Goal: Task Accomplishment & Management: Manage account settings

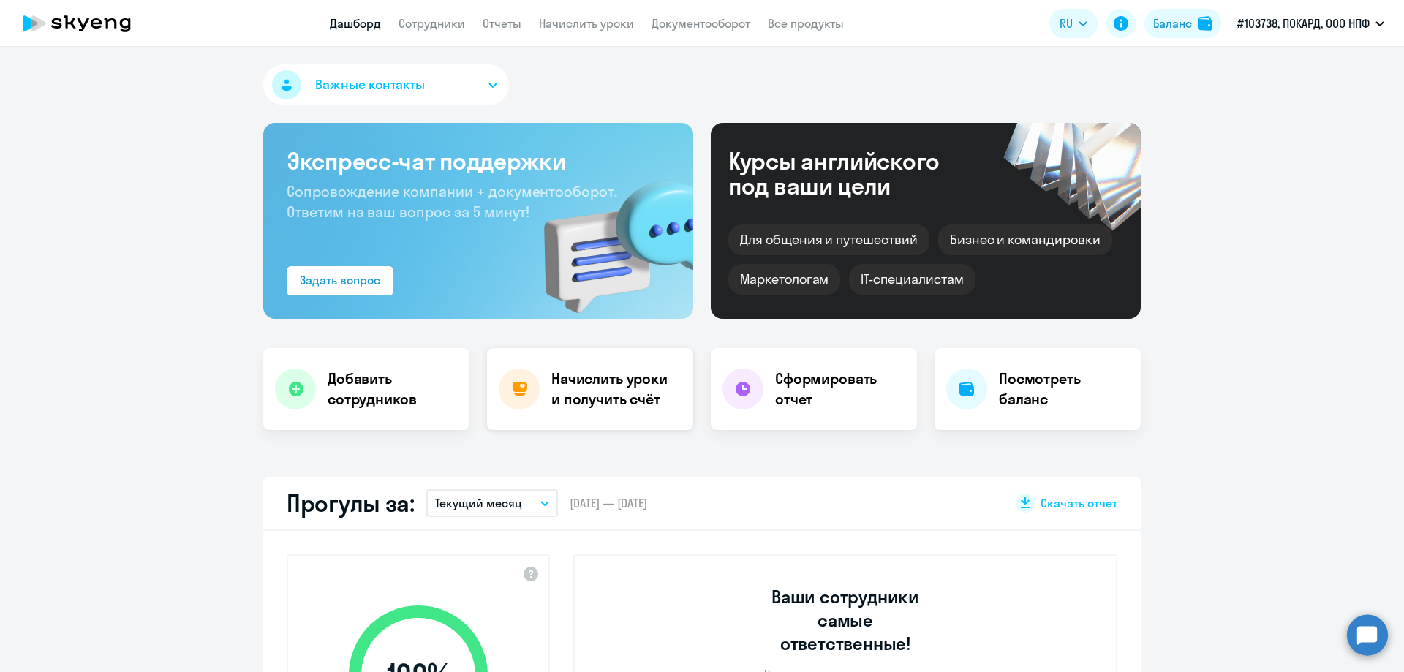
select select "30"
click at [600, 379] on h4 "Начислить уроки и получить счёт" at bounding box center [614, 389] width 127 height 41
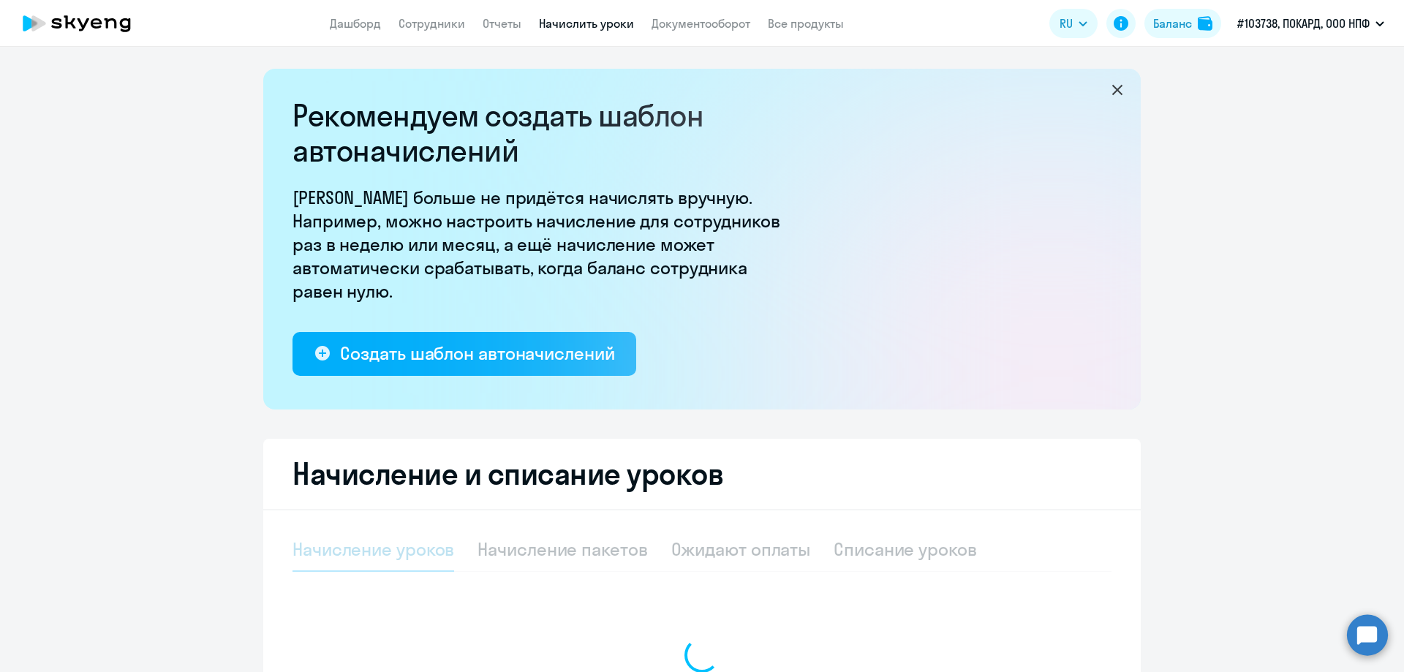
select select "10"
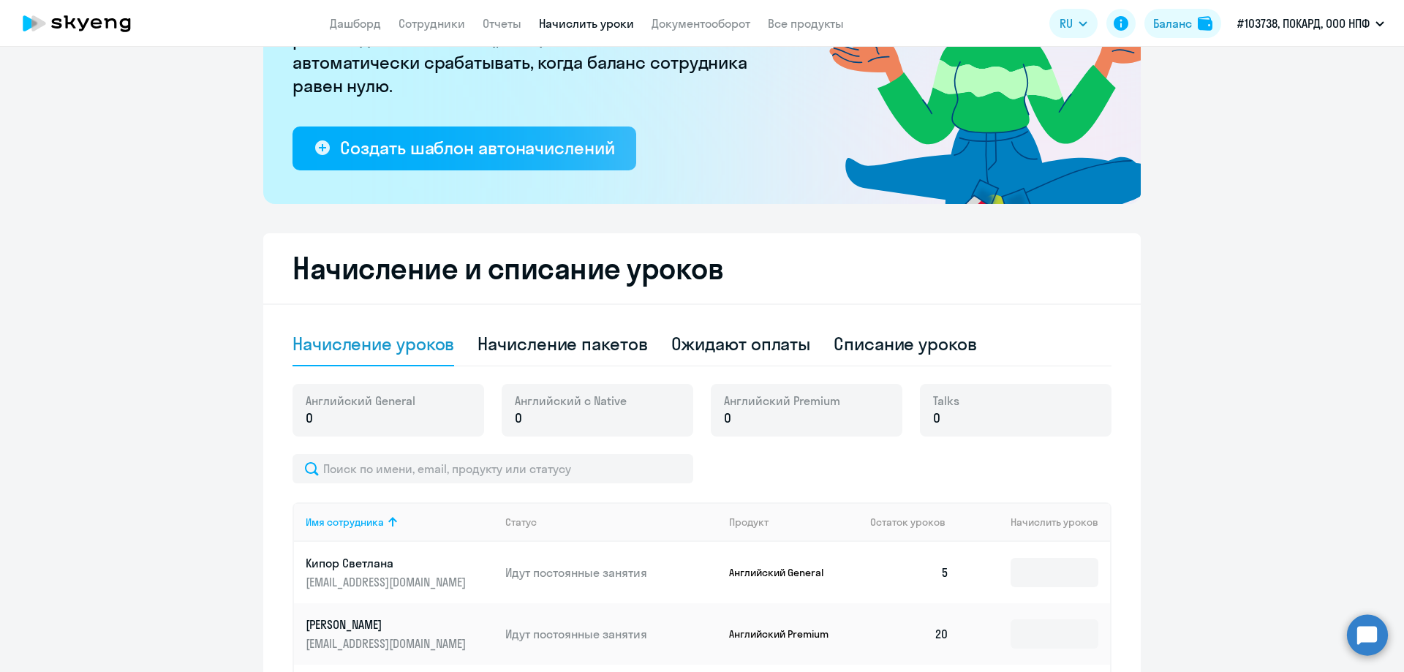
scroll to position [439, 0]
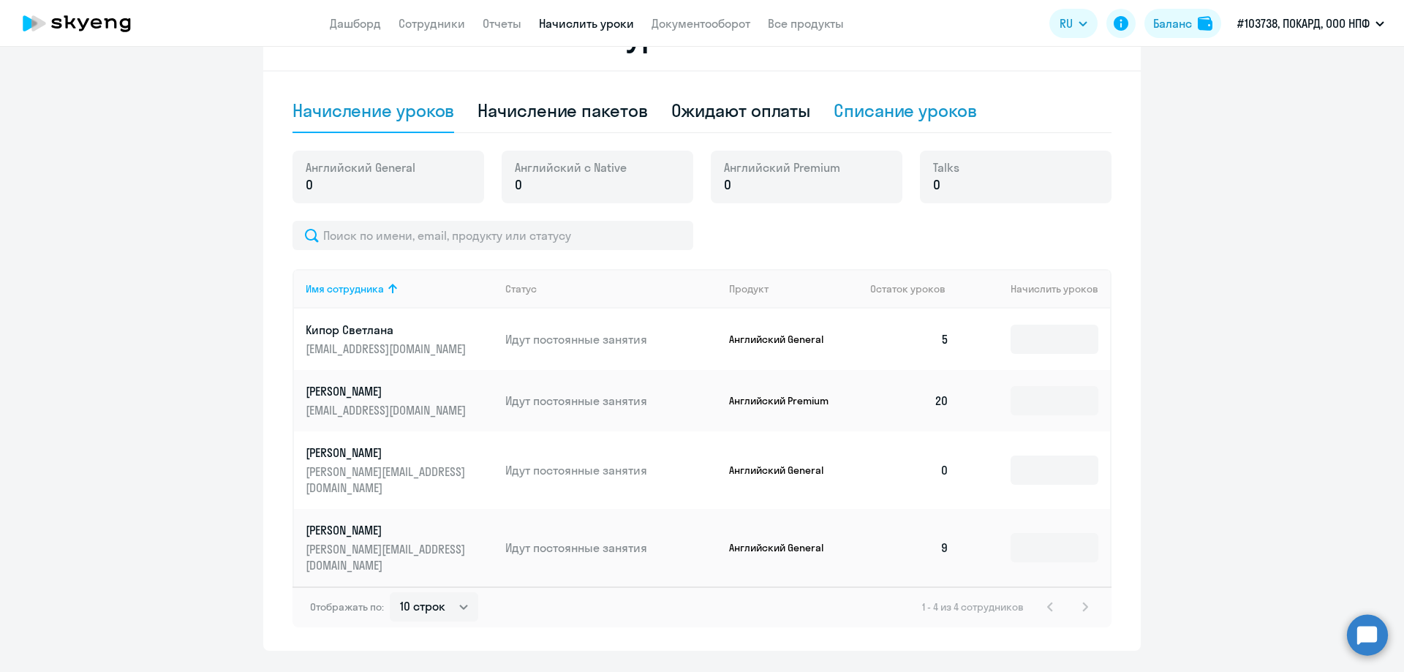
click at [903, 116] on div "Списание уроков" at bounding box center [905, 110] width 143 height 23
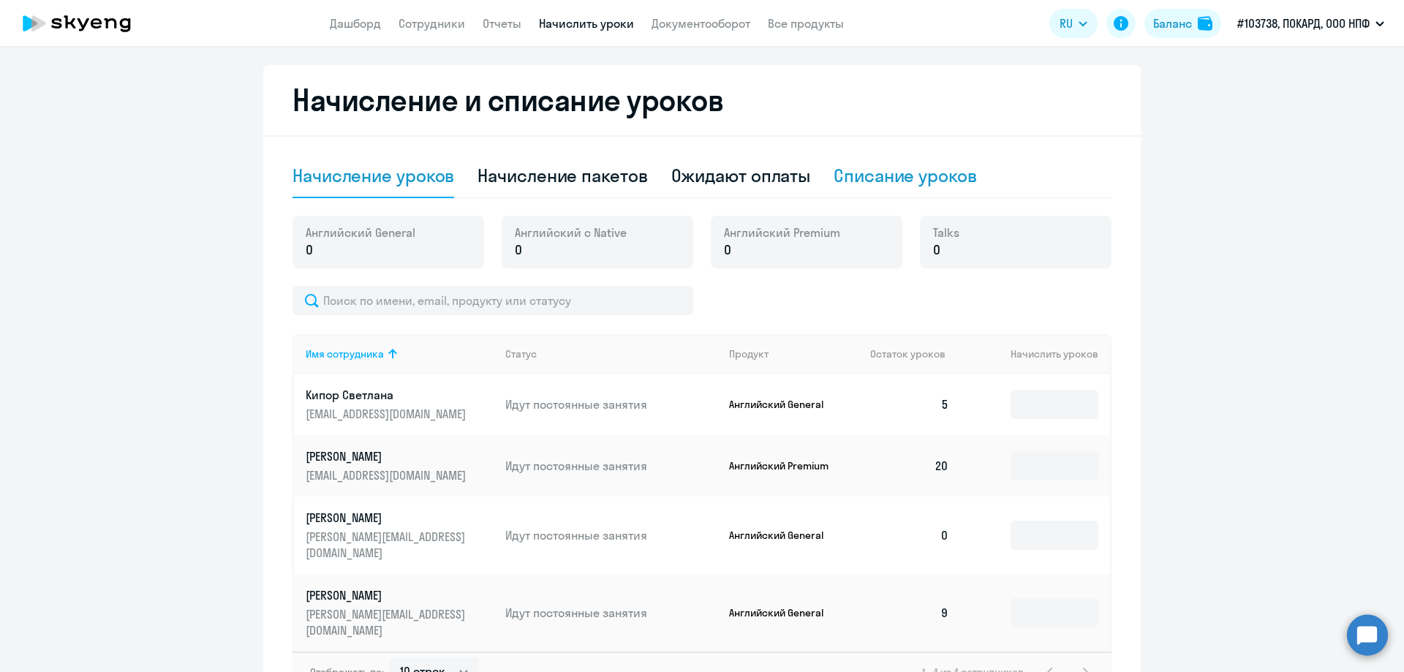
select select "10"
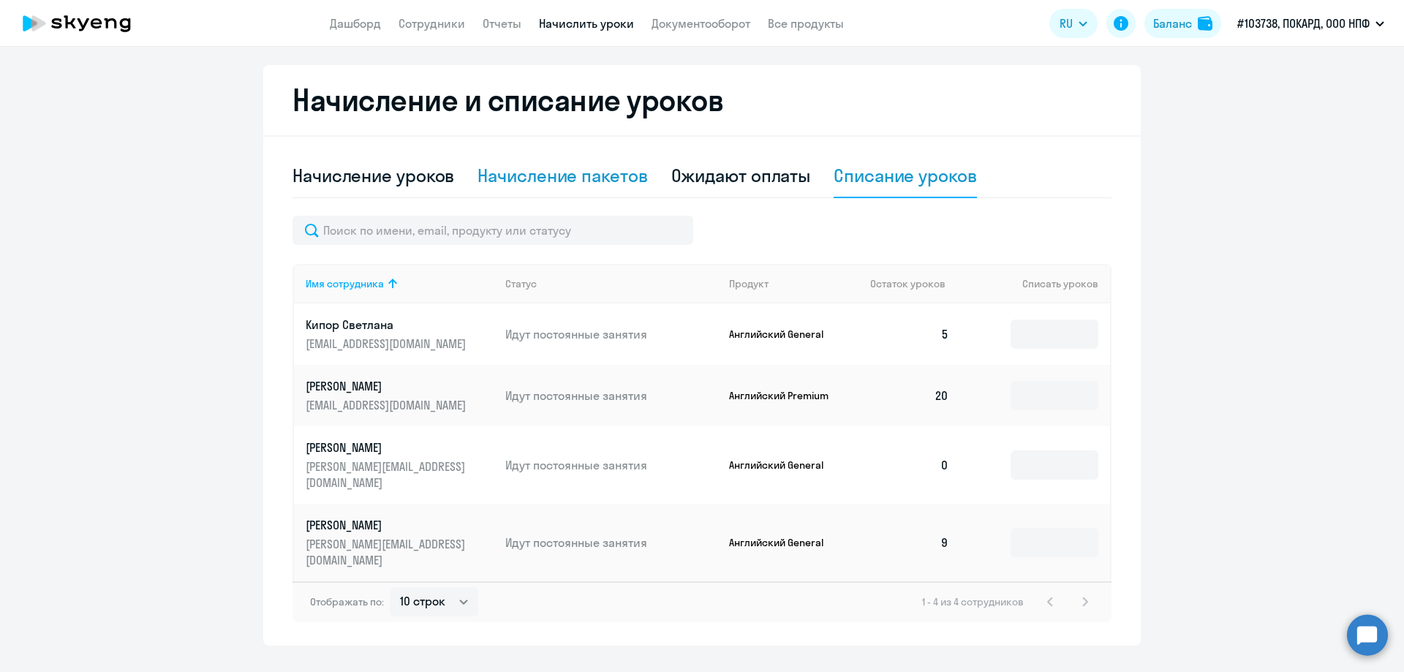
click at [560, 179] on div "Начисление пакетов" at bounding box center [562, 175] width 170 height 23
select select "10"
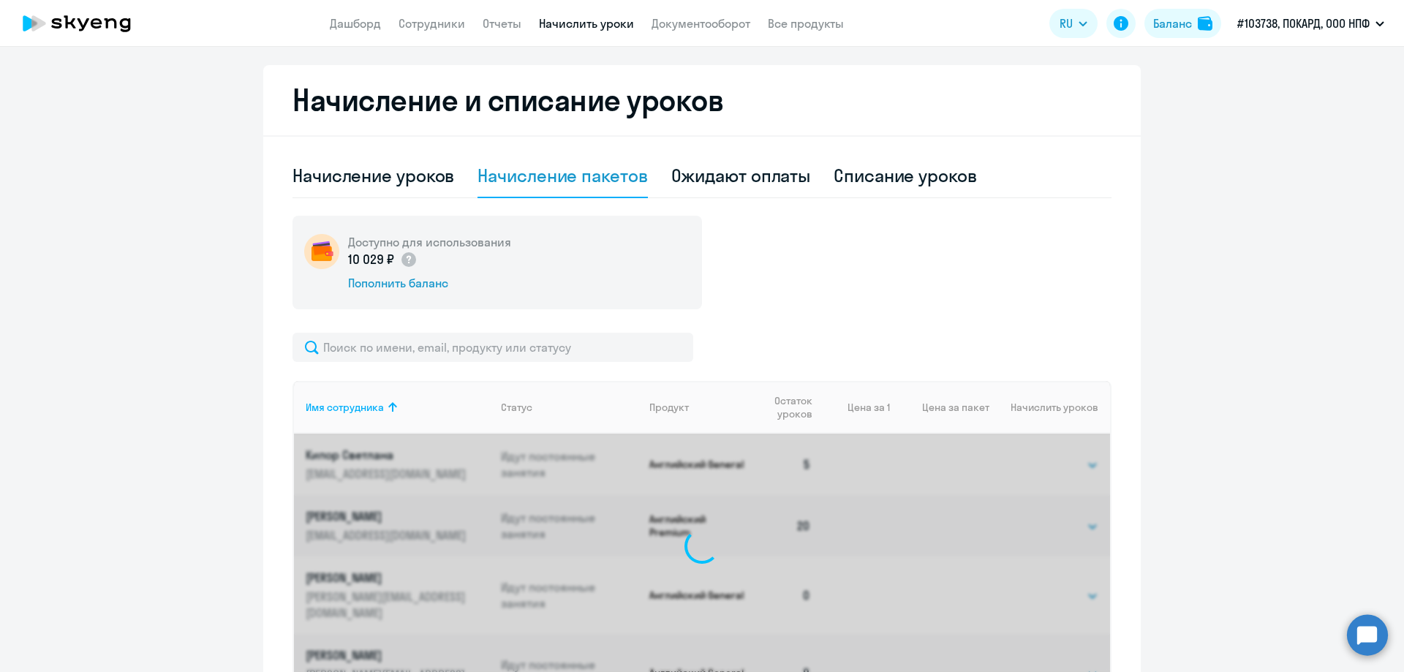
scroll to position [439, 0]
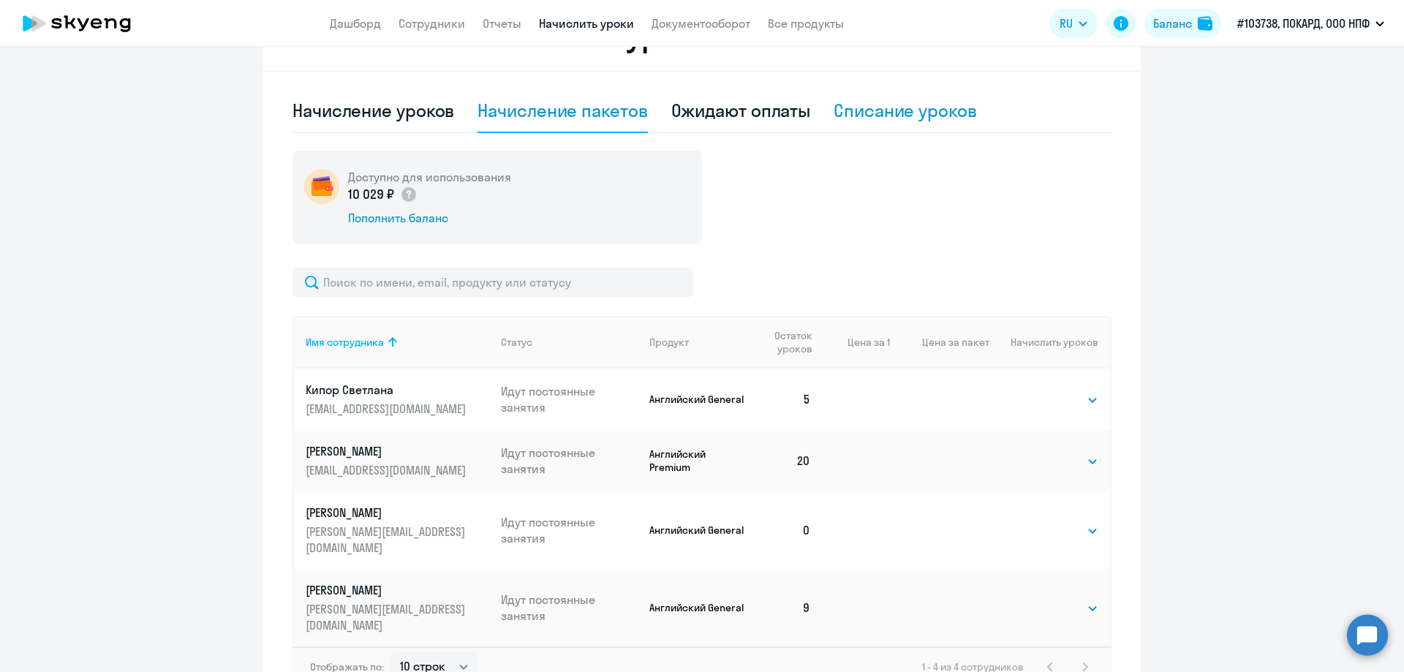
click at [880, 119] on div "Списание уроков" at bounding box center [905, 110] width 143 height 23
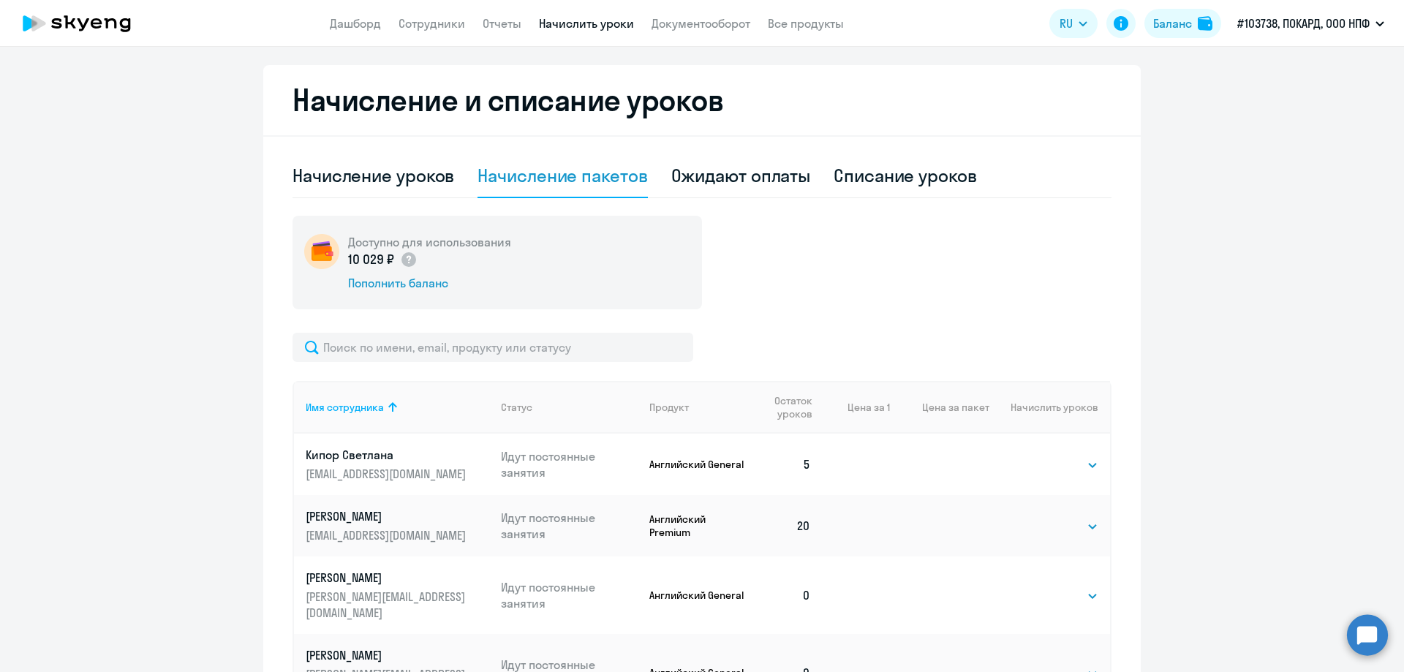
select select "10"
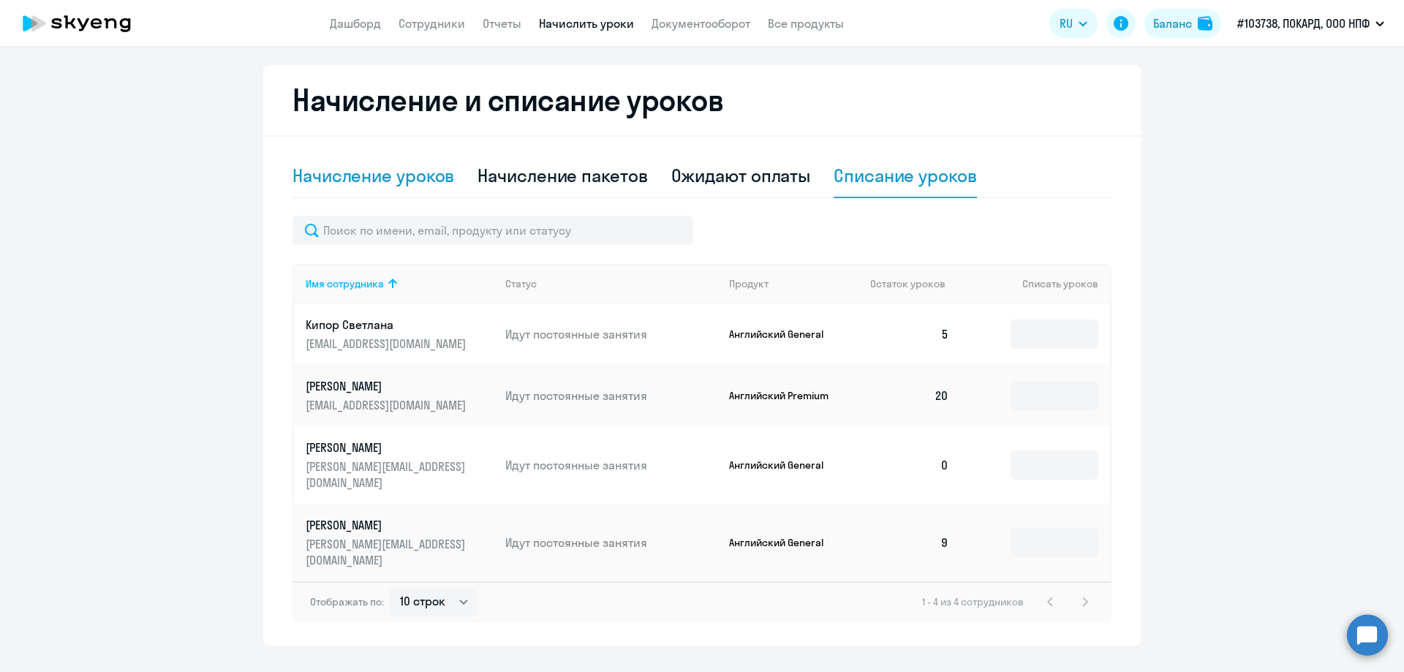
click at [380, 172] on div "Начисление уроков" at bounding box center [373, 175] width 162 height 23
select select "10"
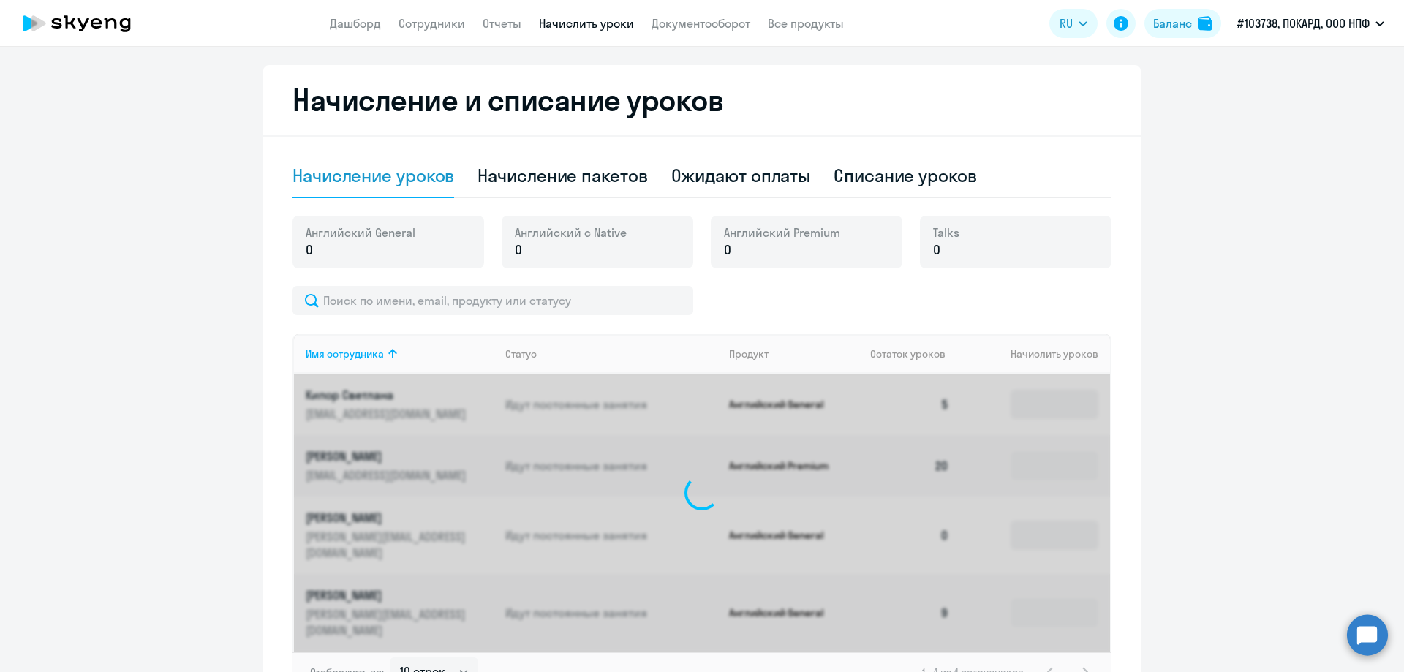
scroll to position [439, 0]
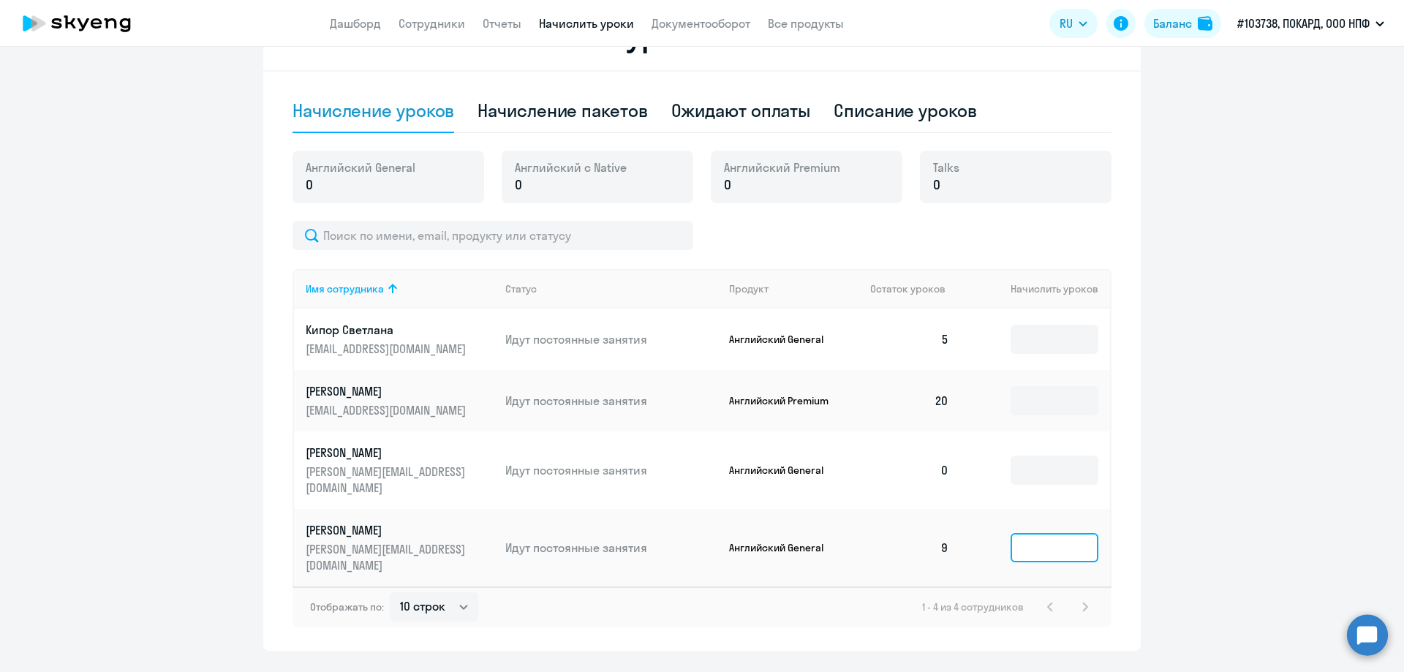
click at [1081, 533] on input at bounding box center [1054, 547] width 88 height 29
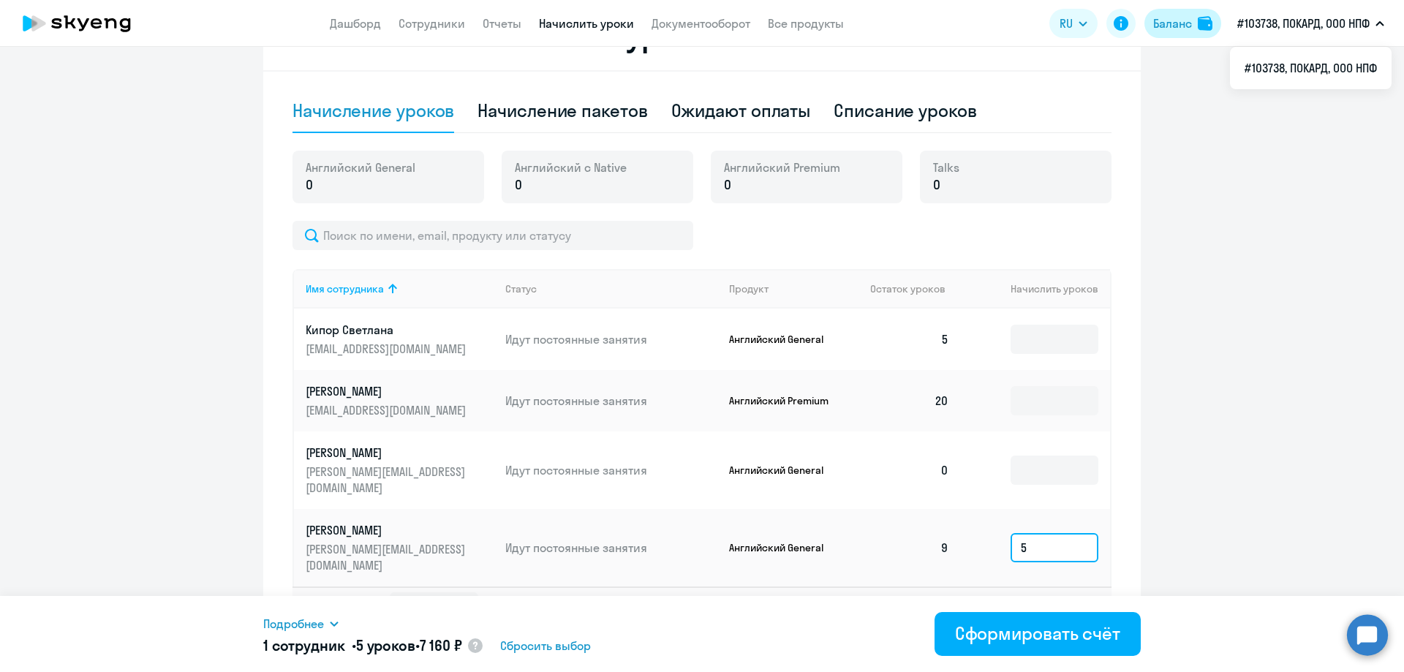
type input "5"
click at [1196, 33] on button "Баланс" at bounding box center [1182, 23] width 77 height 29
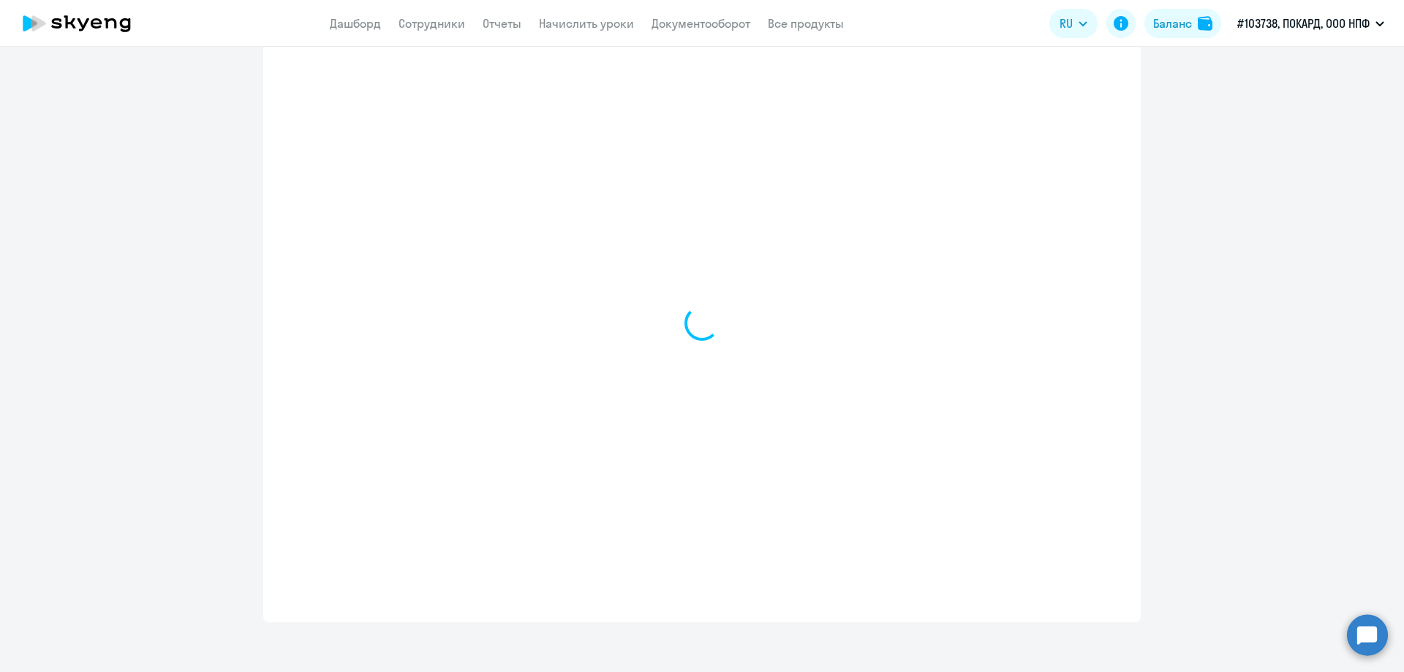
select select "english_adult_not_native_speaker"
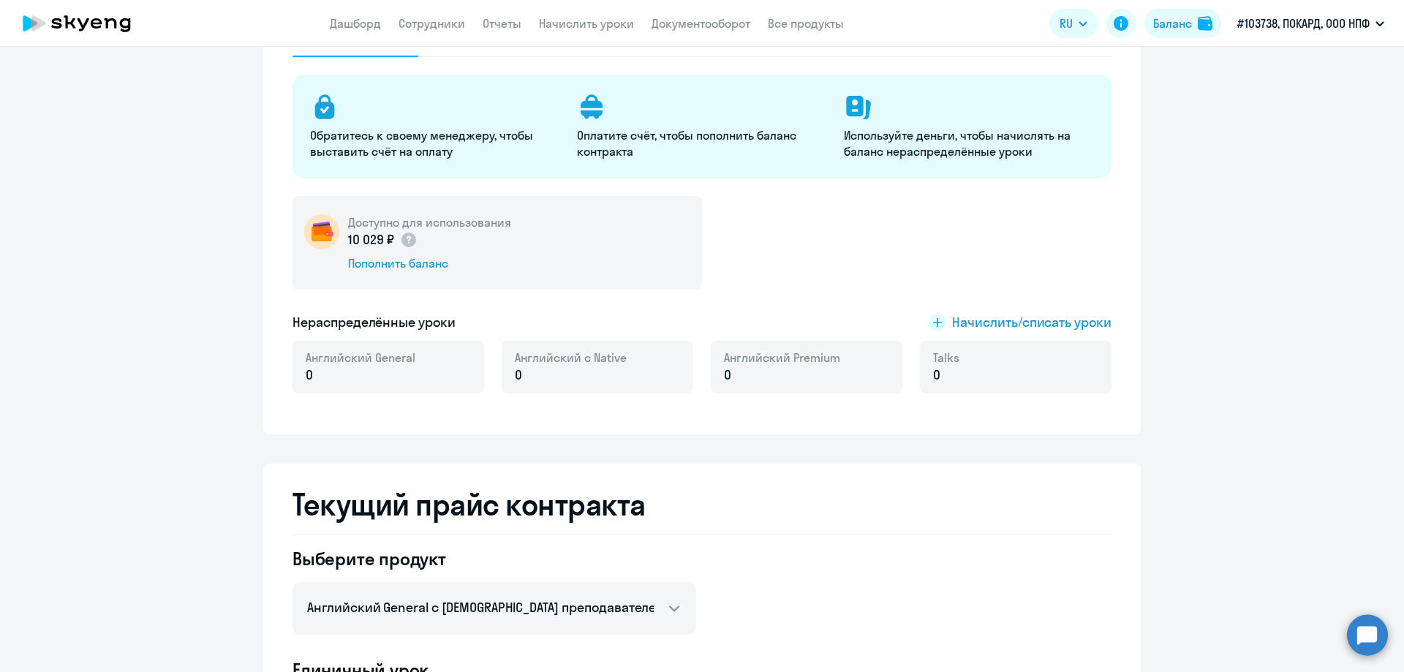
scroll to position [146, 0]
click at [998, 324] on span "Начислить/списать уроки" at bounding box center [1031, 320] width 159 height 19
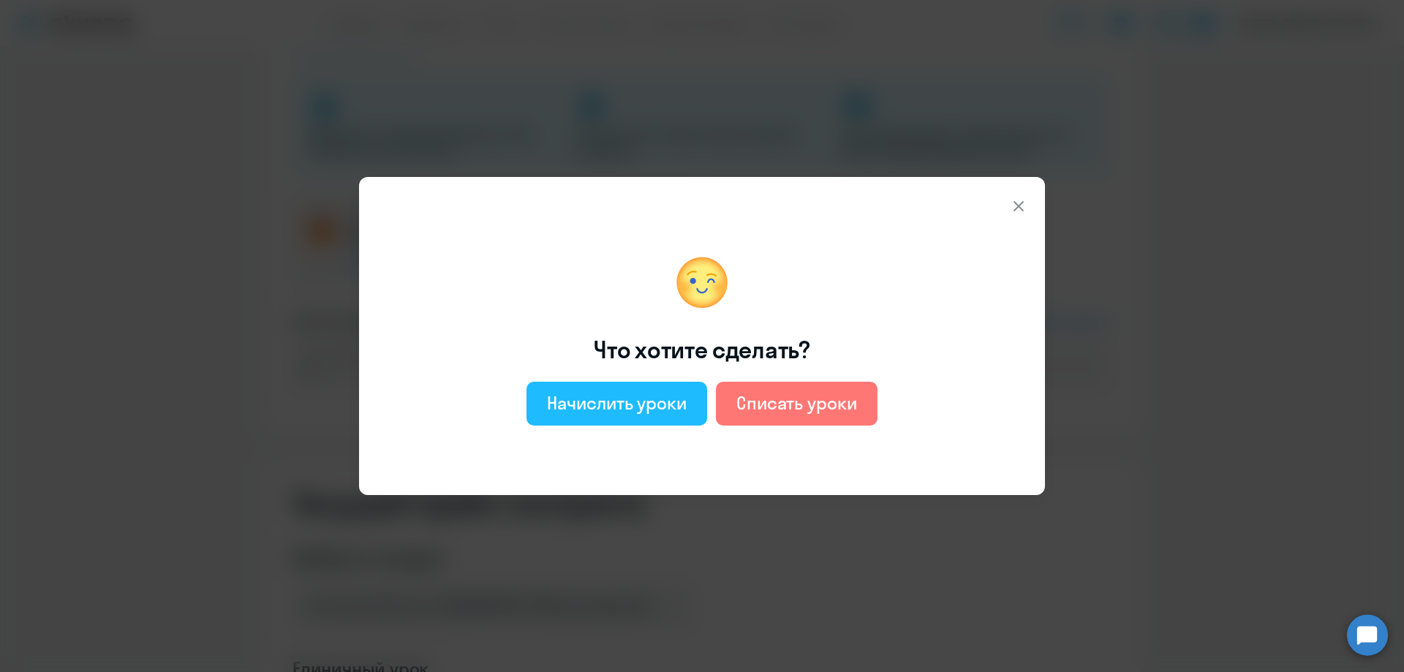
click at [590, 406] on div "Начислить уроки" at bounding box center [617, 402] width 140 height 23
select select "english_adult_not_native_speaker"
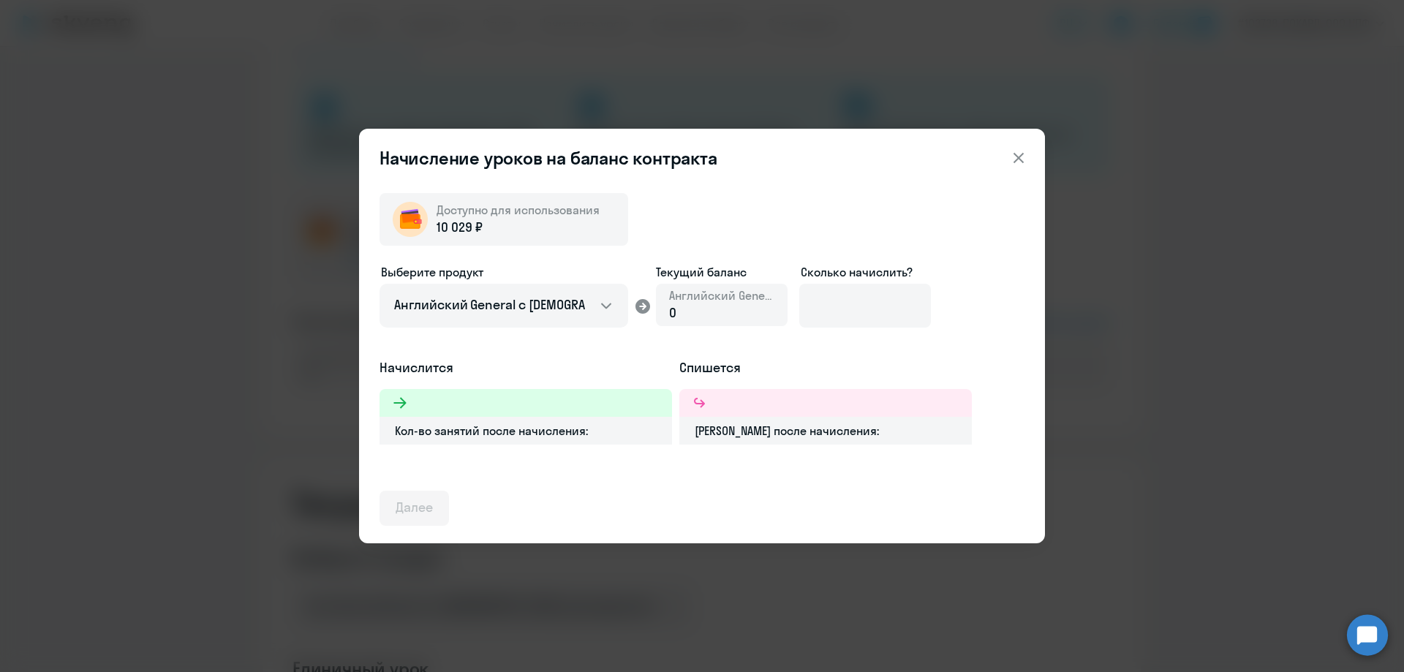
click at [442, 405] on div at bounding box center [525, 403] width 292 height 28
click at [826, 303] on input at bounding box center [865, 306] width 132 height 44
click at [691, 304] on div "0" at bounding box center [721, 312] width 105 height 19
click at [670, 309] on span "0" at bounding box center [672, 312] width 7 height 17
click at [469, 221] on span "10 029 ₽" at bounding box center [460, 227] width 46 height 19
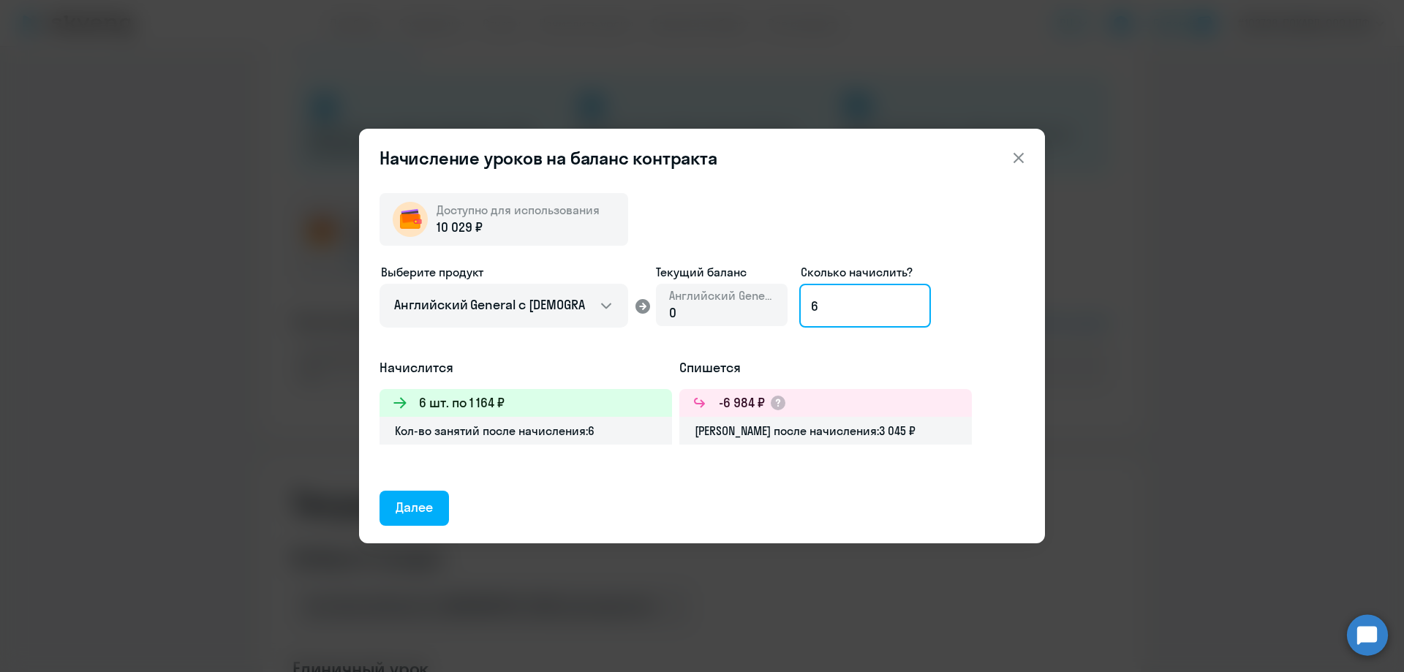
drag, startPoint x: 845, startPoint y: 306, endPoint x: 771, endPoint y: 305, distance: 73.1
click at [771, 305] on div "Выберите продукт Английский General с русскоговорящим преподавателем Английский…" at bounding box center [701, 310] width 645 height 95
type input "8"
click at [427, 503] on div "Далее" at bounding box center [414, 507] width 37 height 19
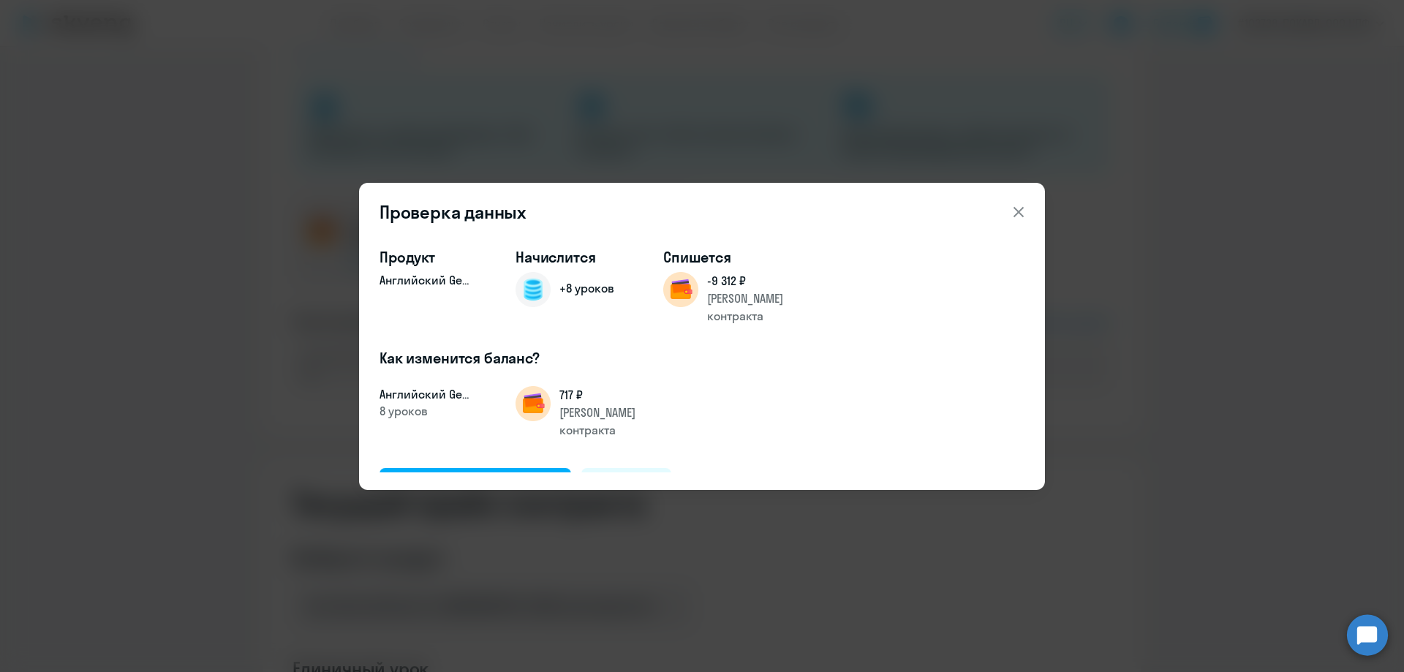
click at [1018, 211] on icon at bounding box center [1018, 211] width 10 height 10
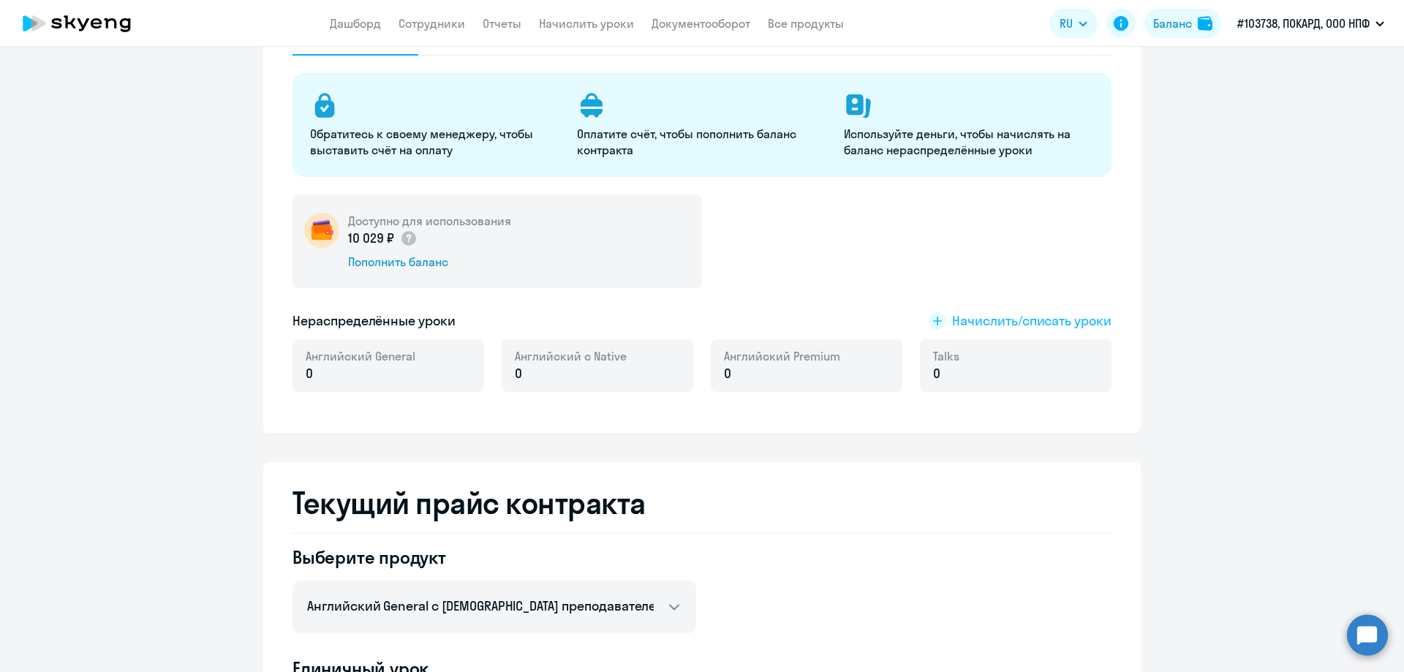
click at [1000, 320] on span "Начислить/списать уроки" at bounding box center [1031, 320] width 159 height 19
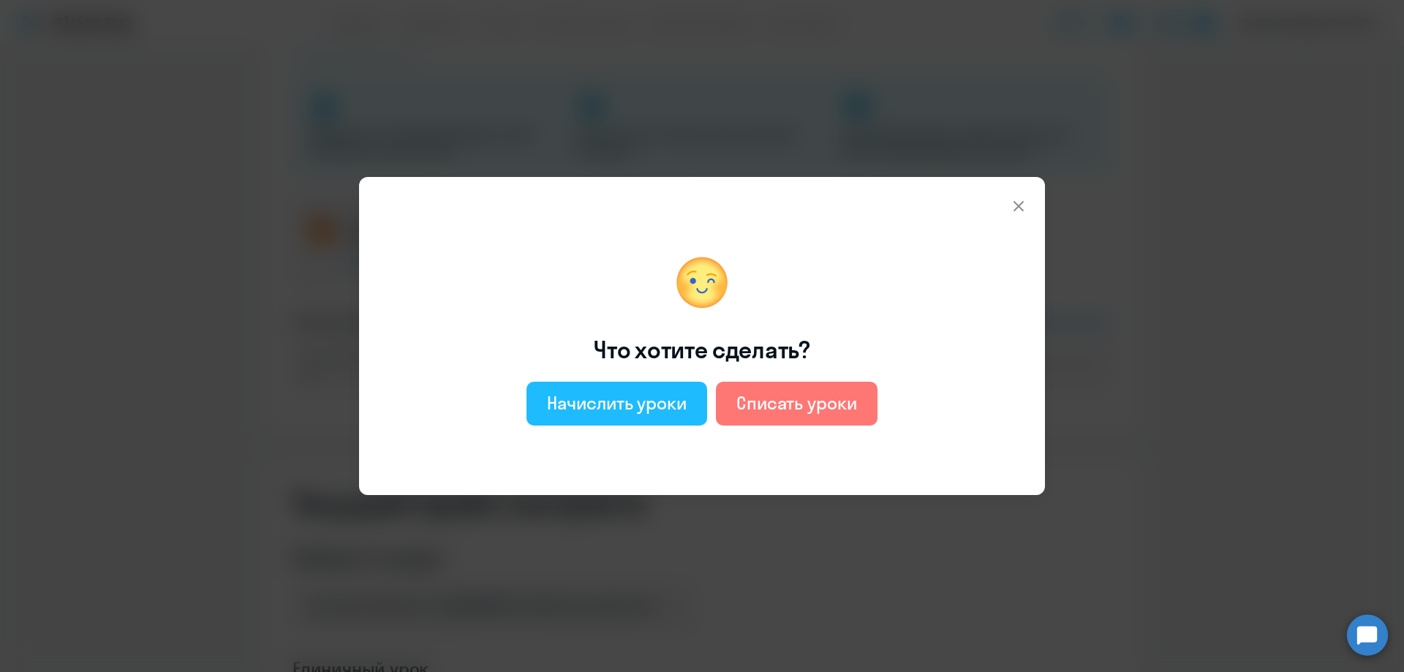
click at [616, 405] on div "Начислить уроки" at bounding box center [617, 402] width 140 height 23
select select "english_adult_not_native_speaker"
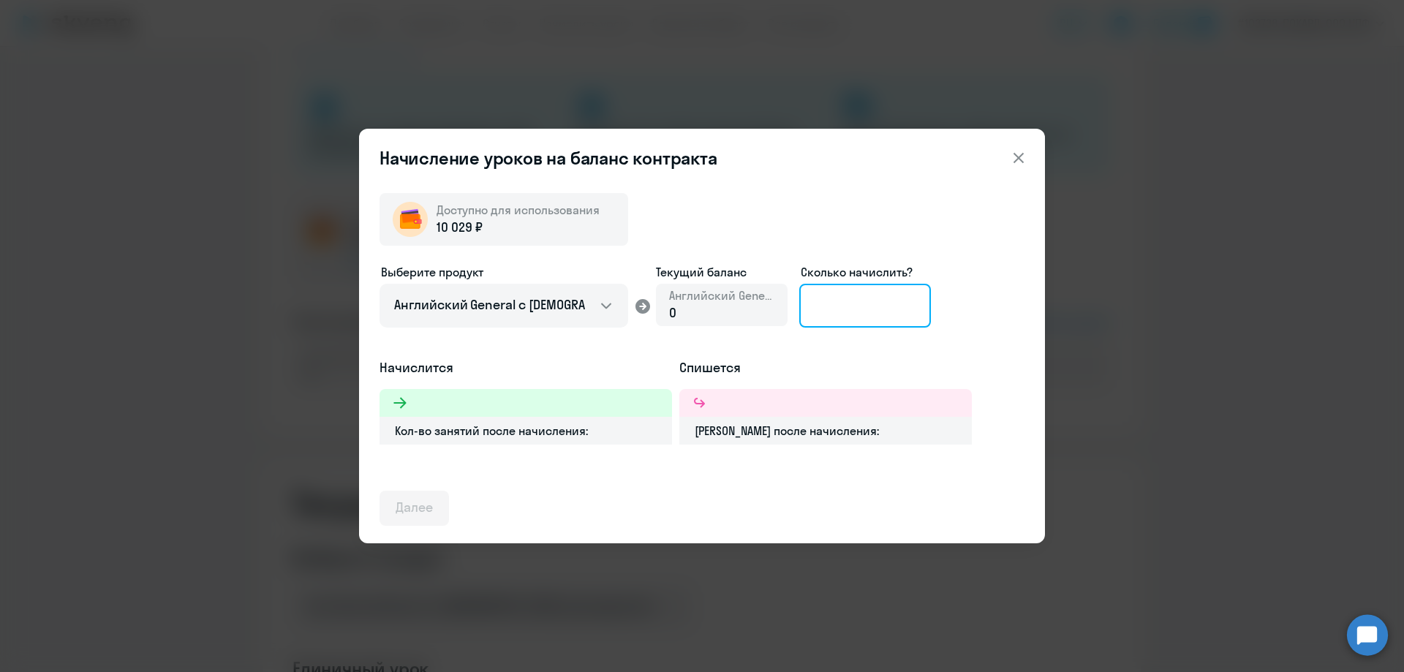
click at [835, 311] on input at bounding box center [865, 306] width 132 height 44
type input "8"
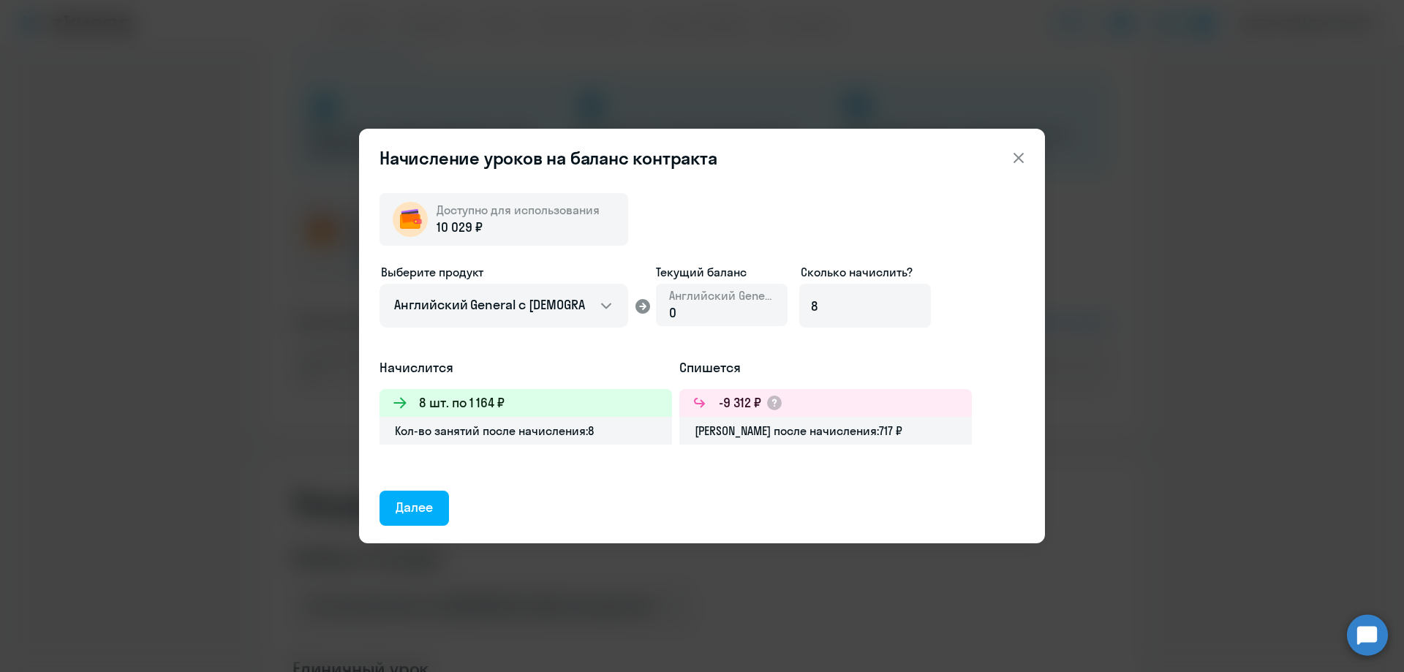
drag, startPoint x: 431, startPoint y: 515, endPoint x: 423, endPoint y: 523, distance: 11.4
click at [429, 515] on div "Далее" at bounding box center [414, 507] width 37 height 19
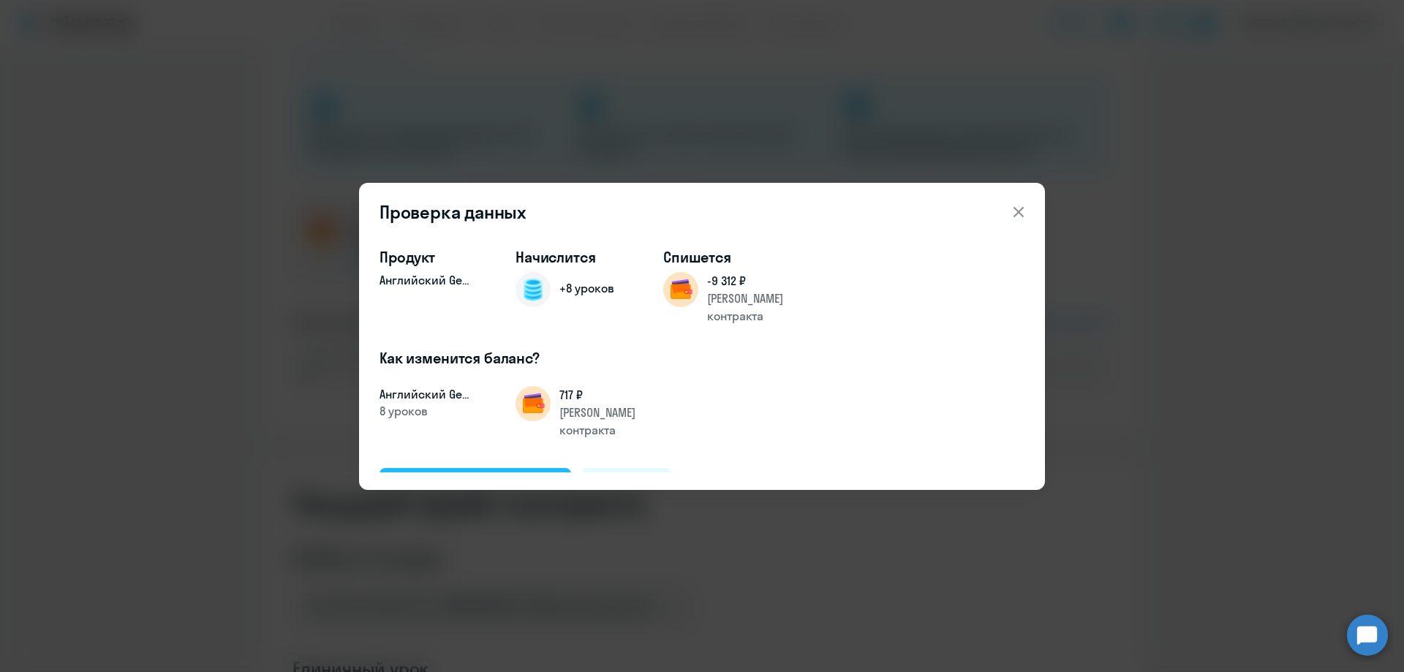
click at [464, 475] on div "Подтвердить и начислить" at bounding box center [475, 484] width 159 height 19
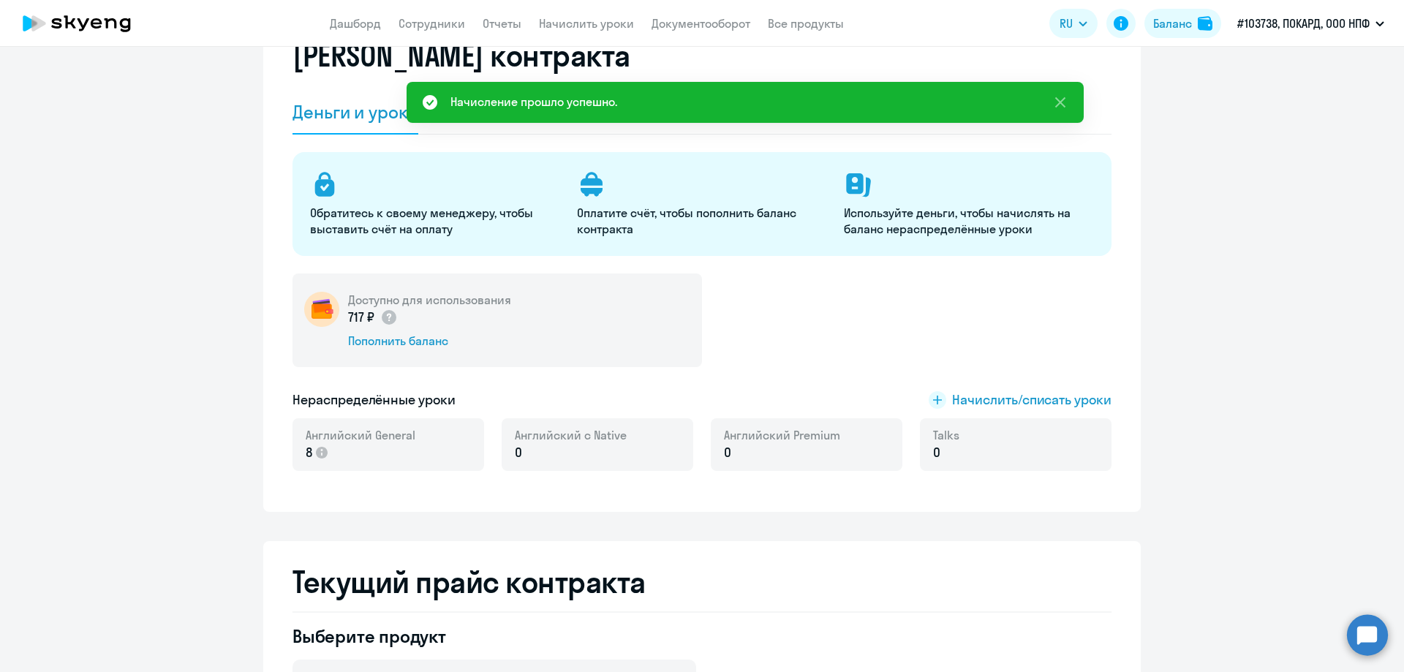
scroll to position [0, 0]
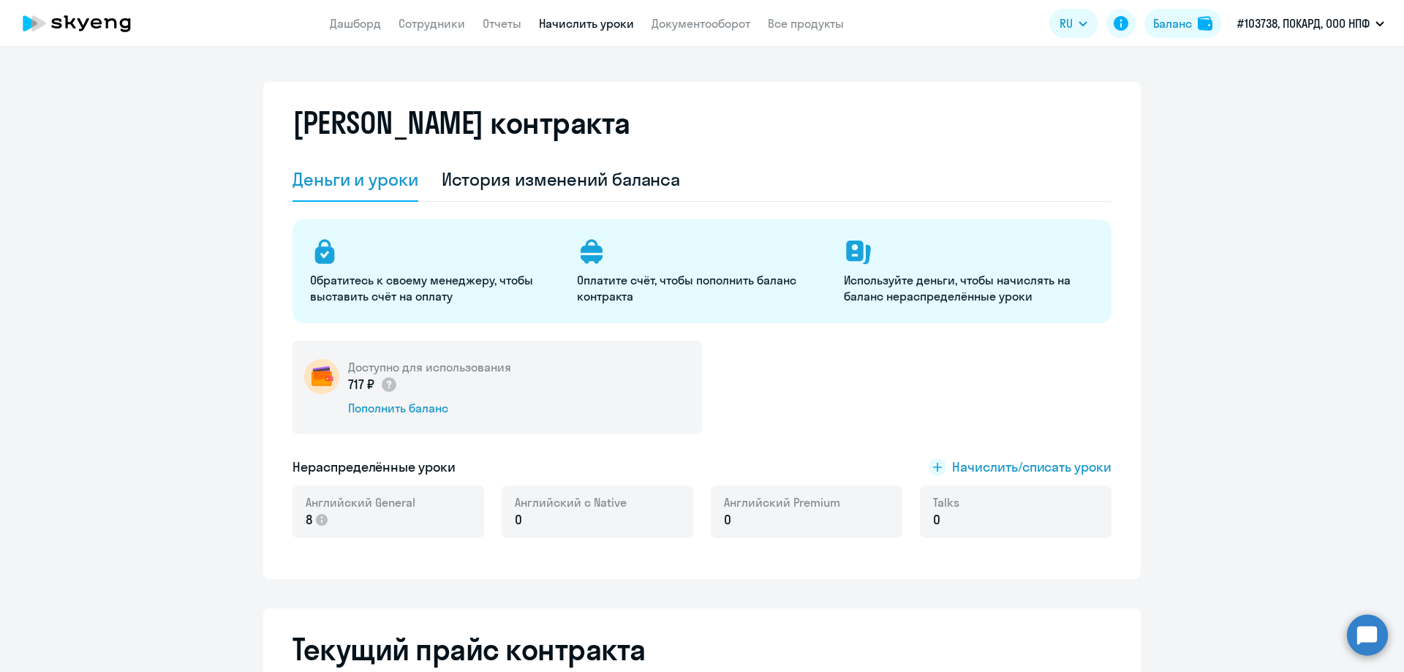
click at [562, 20] on link "Начислить уроки" at bounding box center [586, 23] width 95 height 15
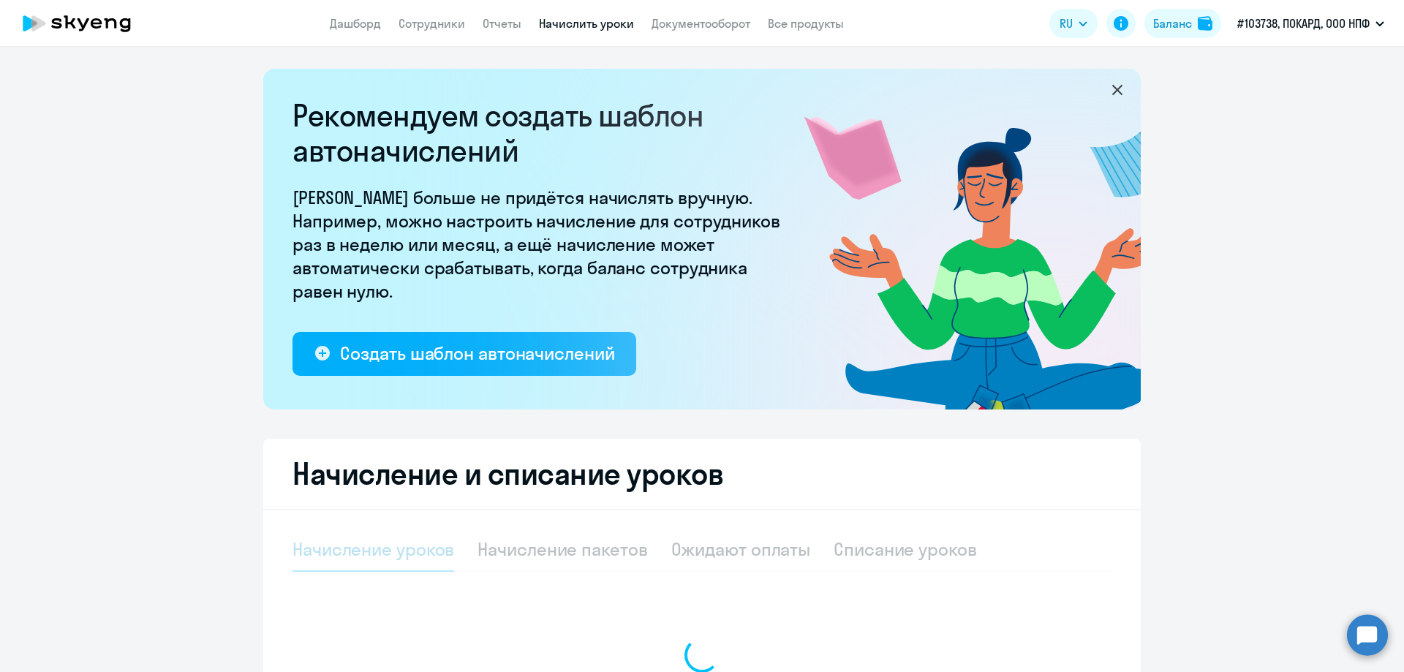
select select "10"
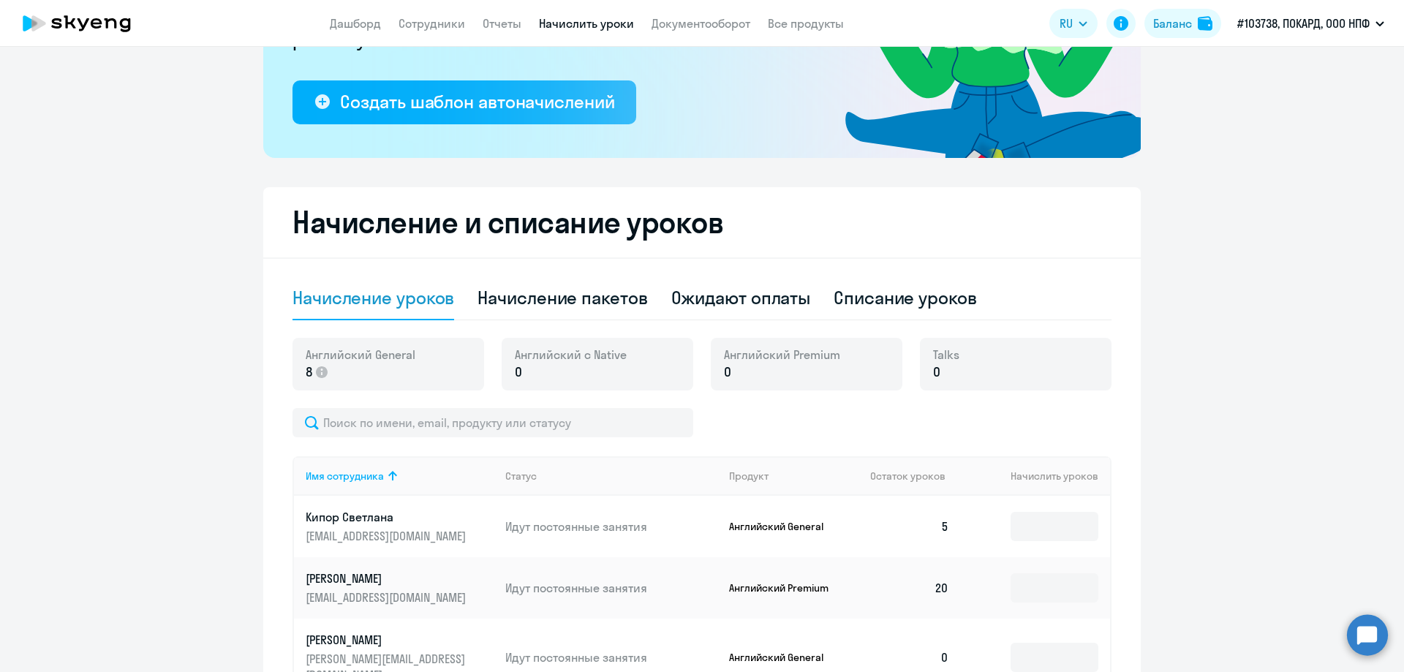
scroll to position [366, 0]
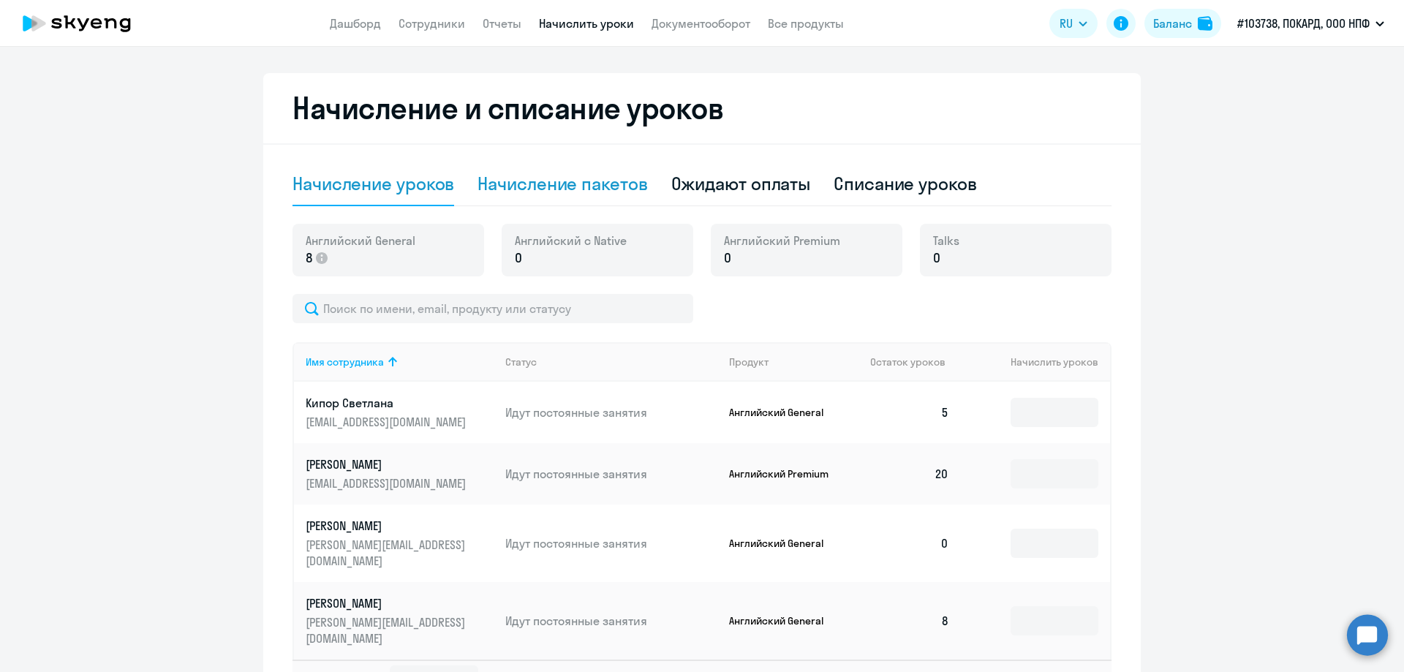
click at [543, 189] on div "Начисление пакетов" at bounding box center [562, 183] width 170 height 23
select select "10"
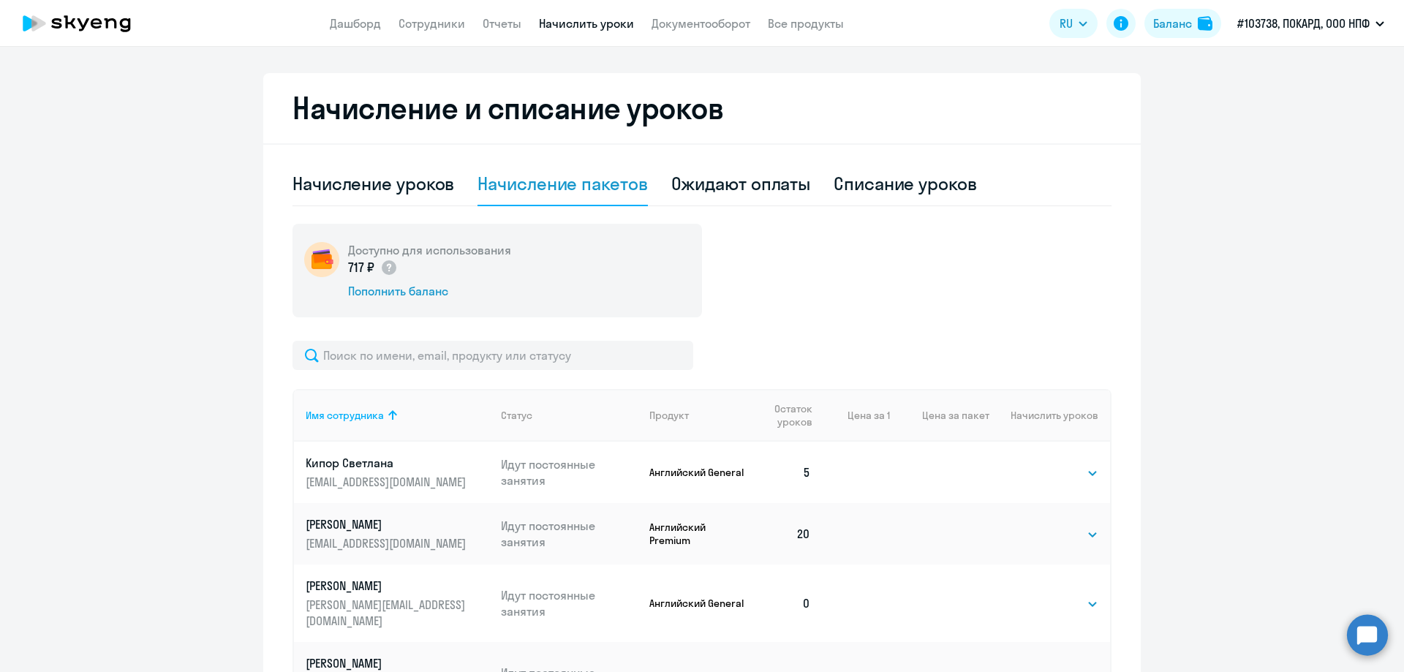
scroll to position [504, 0]
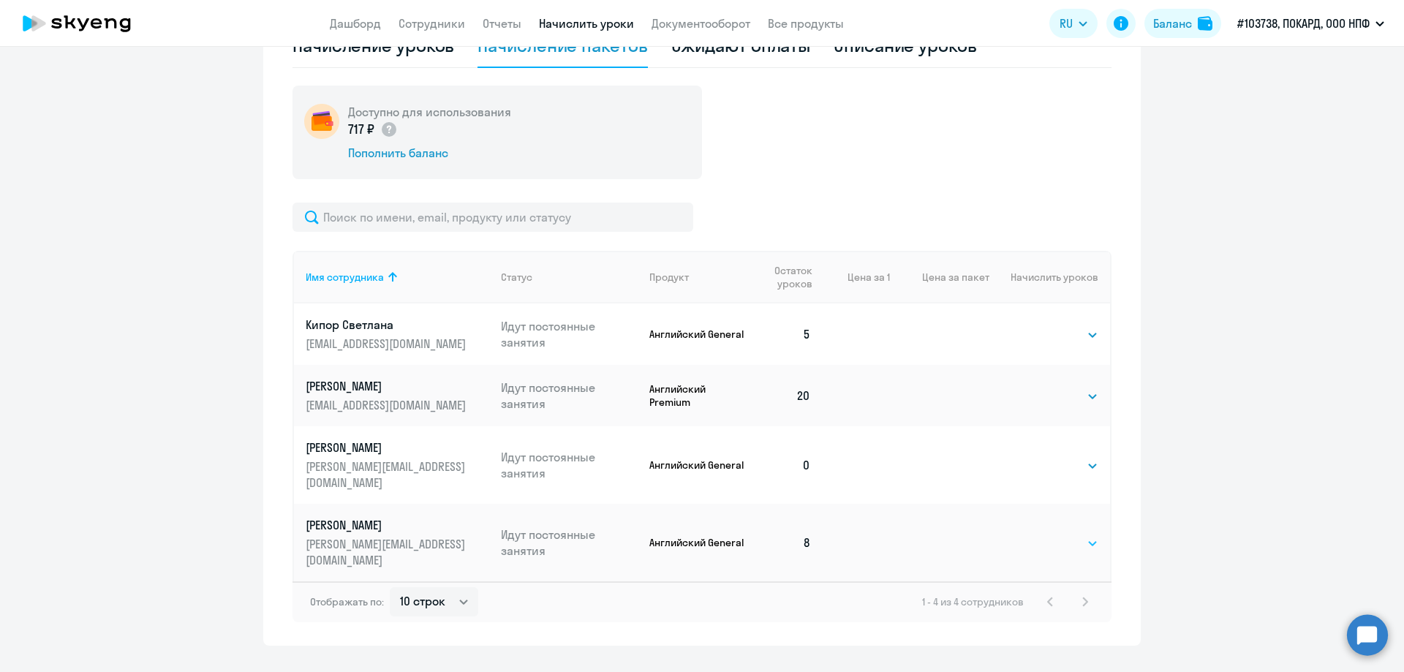
click at [1058, 534] on select "Выбрать 4 8 16 32 64 96 128" at bounding box center [1068, 543] width 60 height 18
select select "8"
click at [1038, 534] on select "Выбрать 4 8 16 32 64 96 128" at bounding box center [1068, 543] width 60 height 18
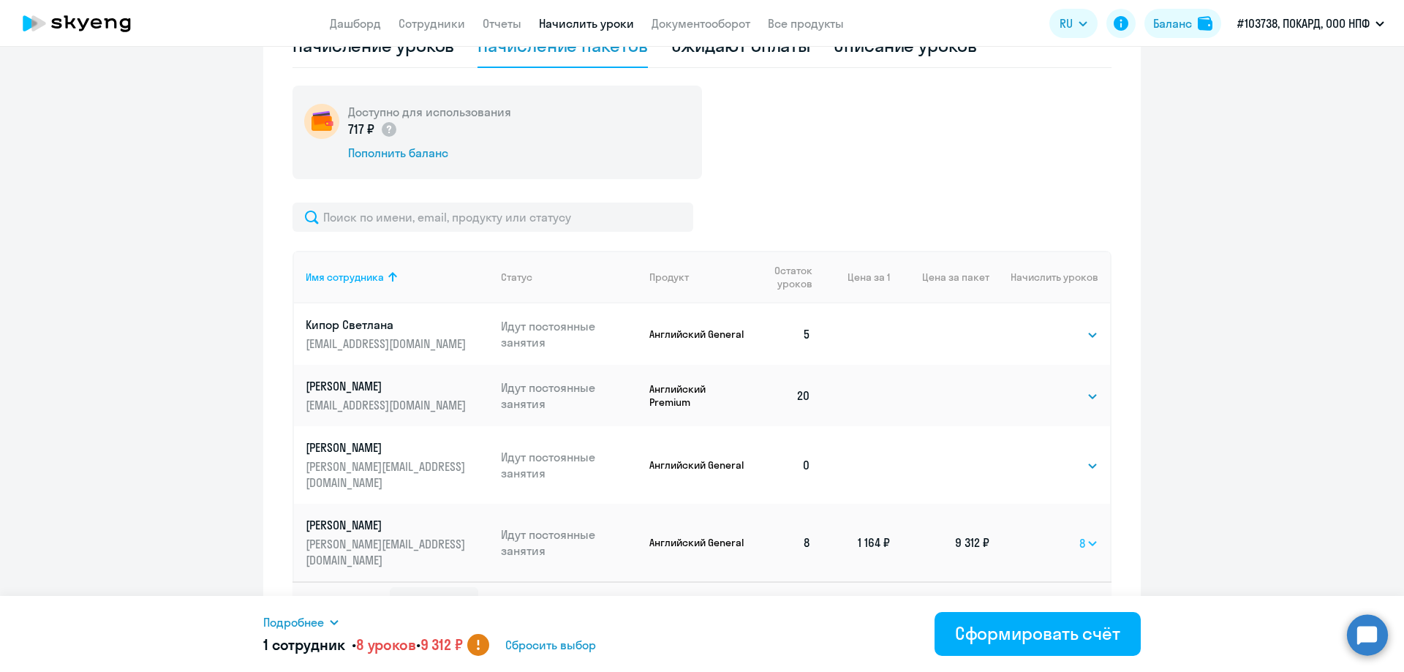
click at [1089, 534] on select "Выбрать 4 8 16 32 64 96 128" at bounding box center [1088, 543] width 19 height 18
select select
click at [1079, 534] on select "Выбрать 4 8 16 32 64 96 128" at bounding box center [1088, 543] width 19 height 18
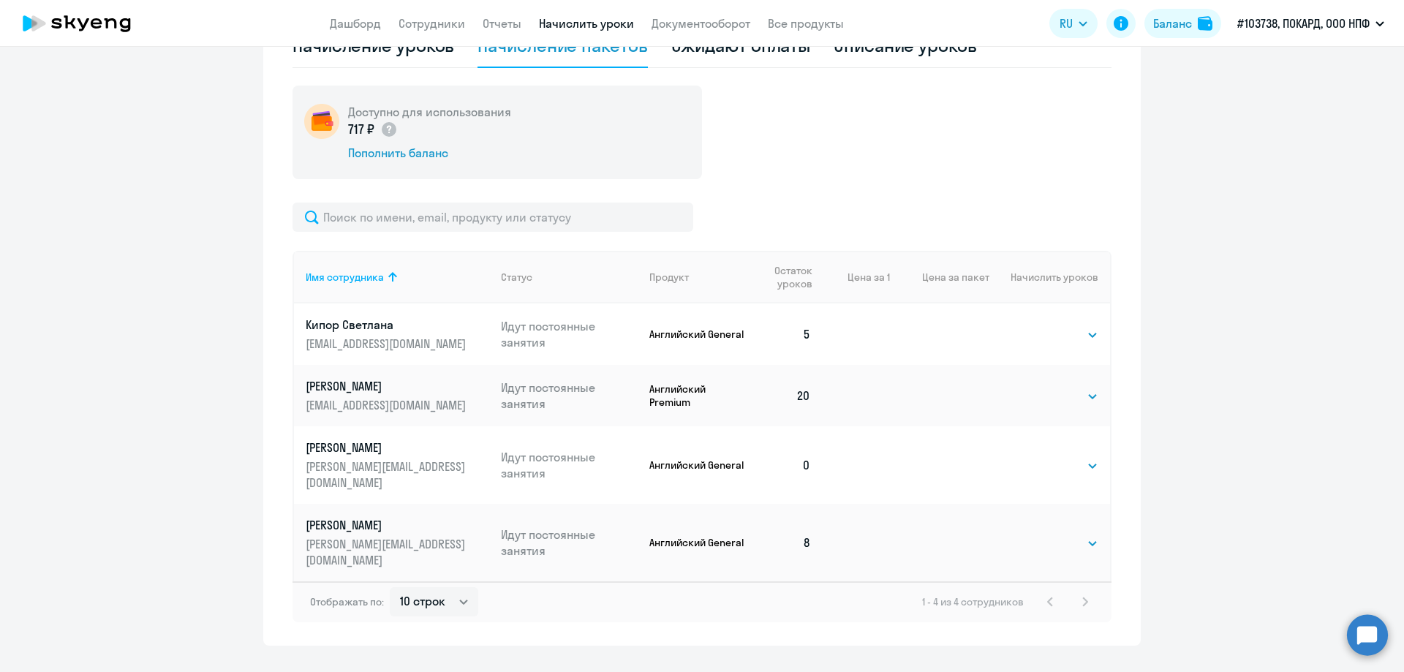
click at [1220, 368] on ng-component "Рекомендуем создать шаблон автоначислений Уроки больше не придётся начислять вр…" at bounding box center [702, 105] width 1404 height 1081
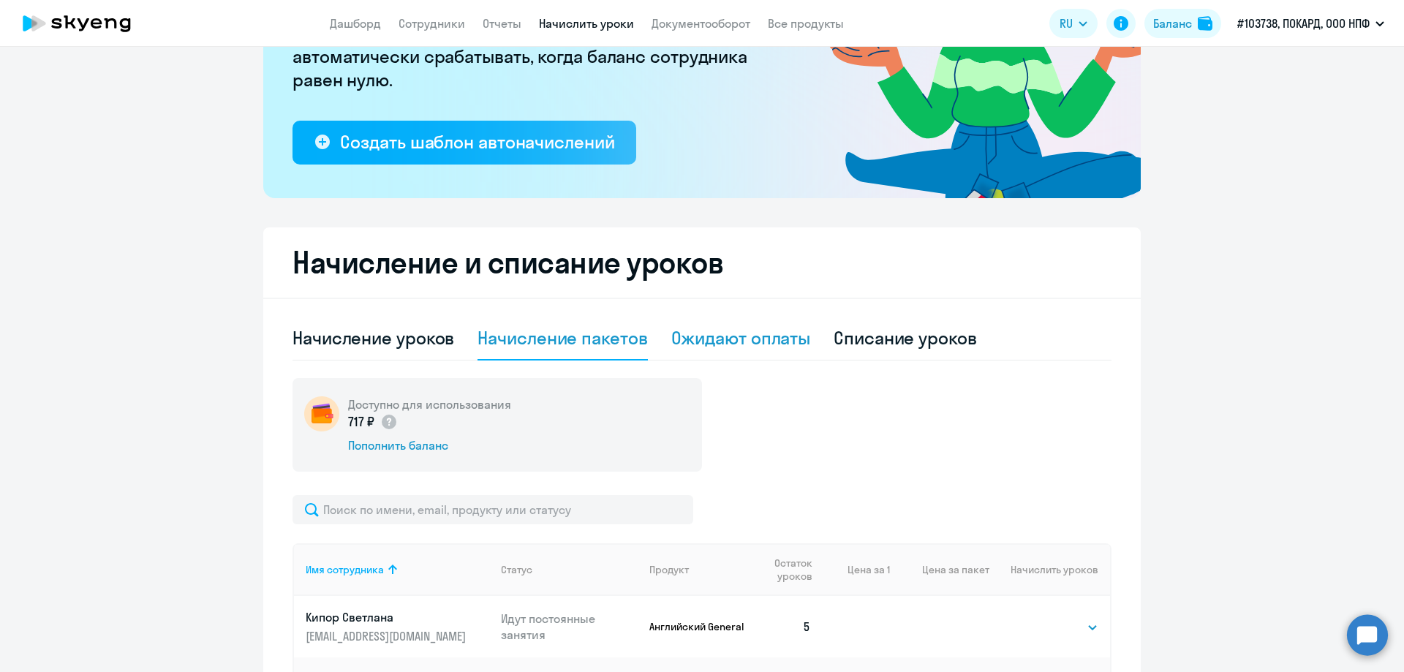
click at [771, 337] on div "Ожидают оплаты" at bounding box center [741, 337] width 140 height 23
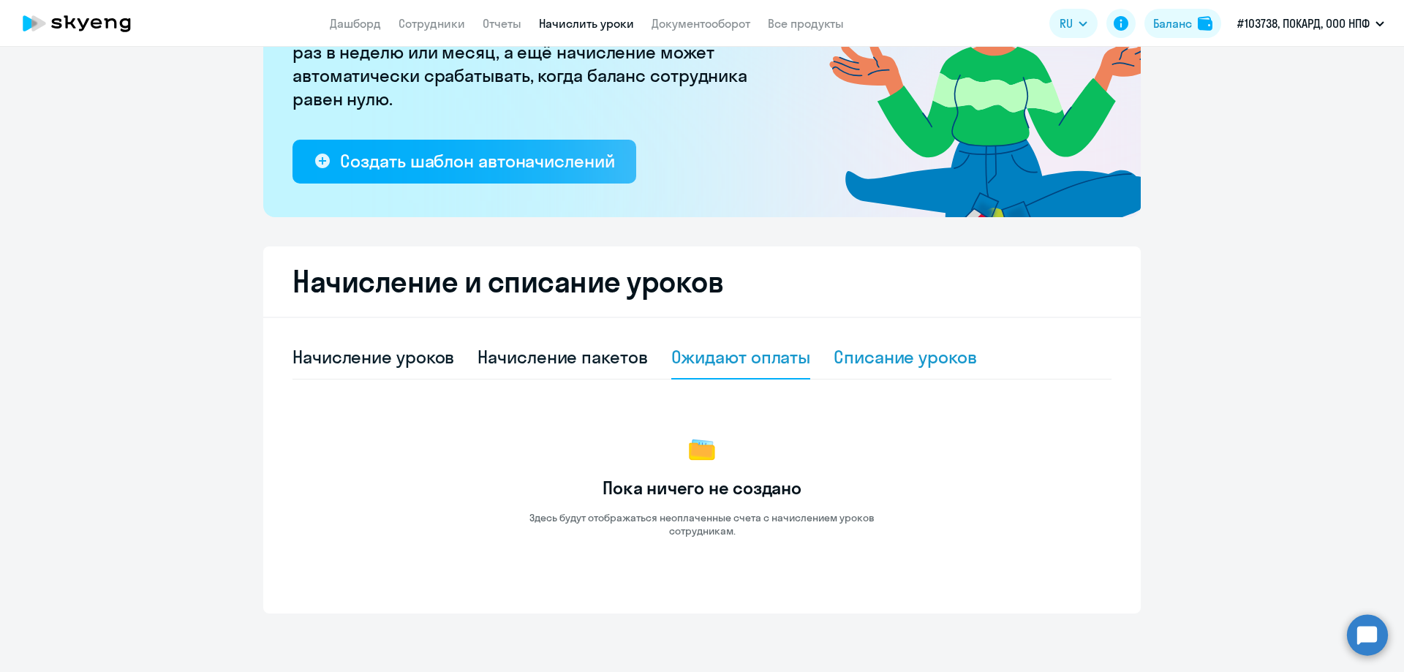
click at [878, 353] on div "Списание уроков" at bounding box center [905, 356] width 143 height 23
select select "10"
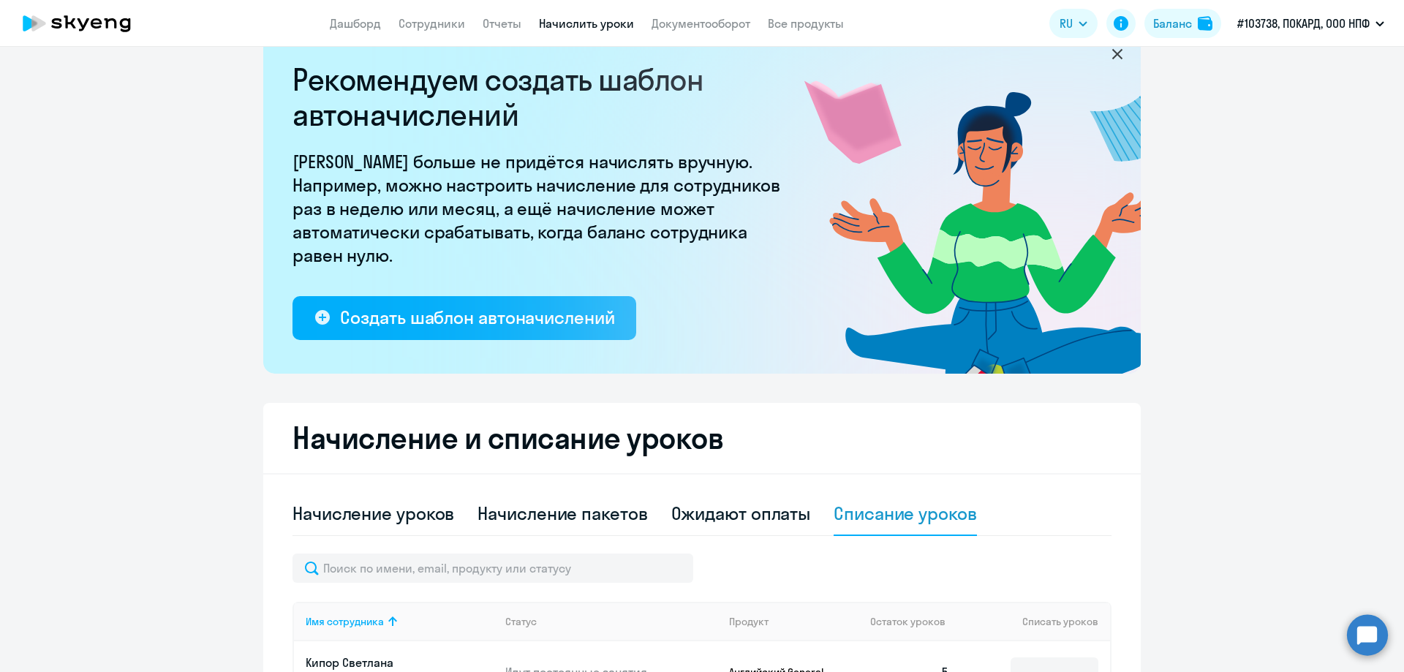
scroll to position [0, 0]
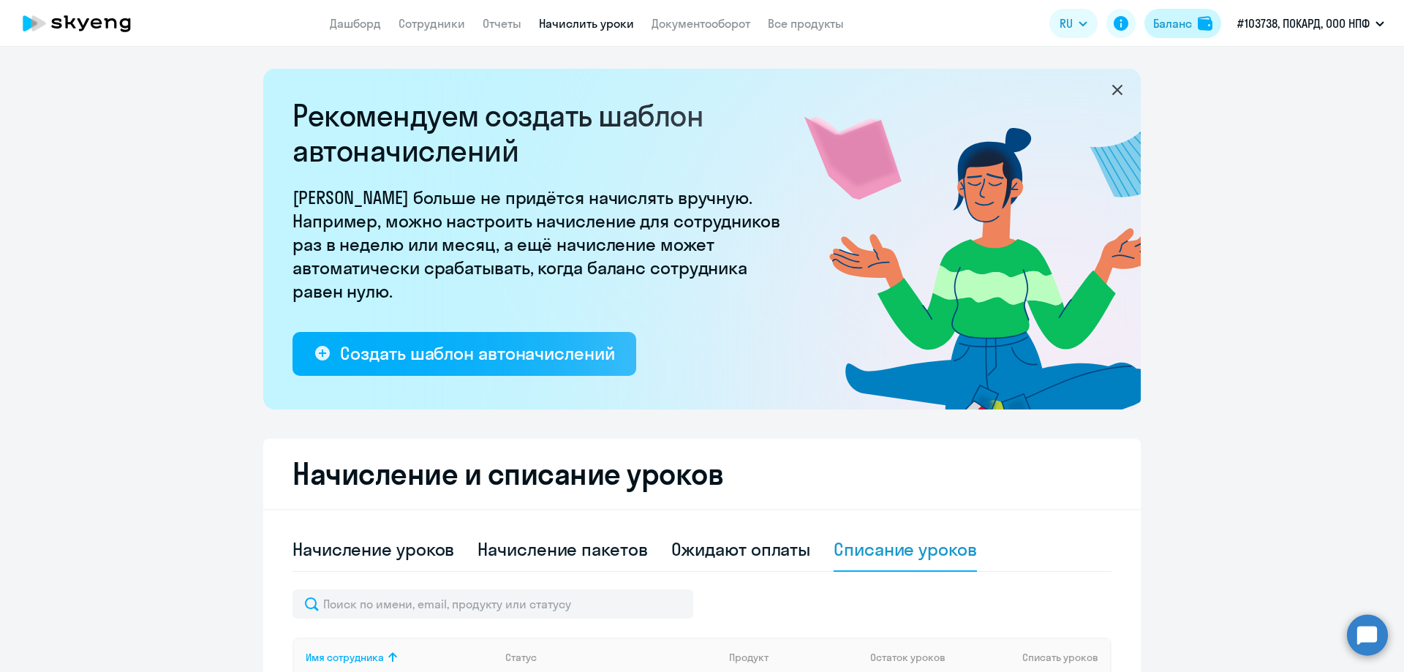
click at [1190, 24] on div "Баланс" at bounding box center [1172, 24] width 39 height 18
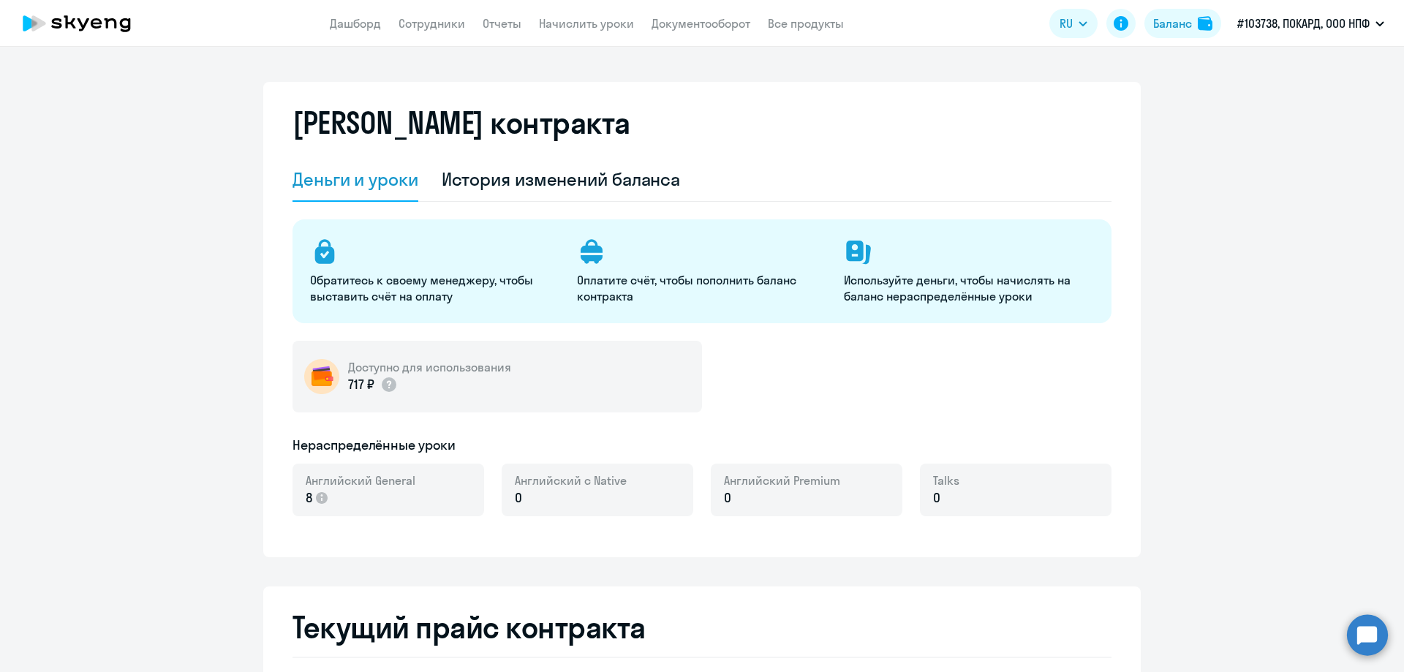
select select "english_adult_not_native_speaker"
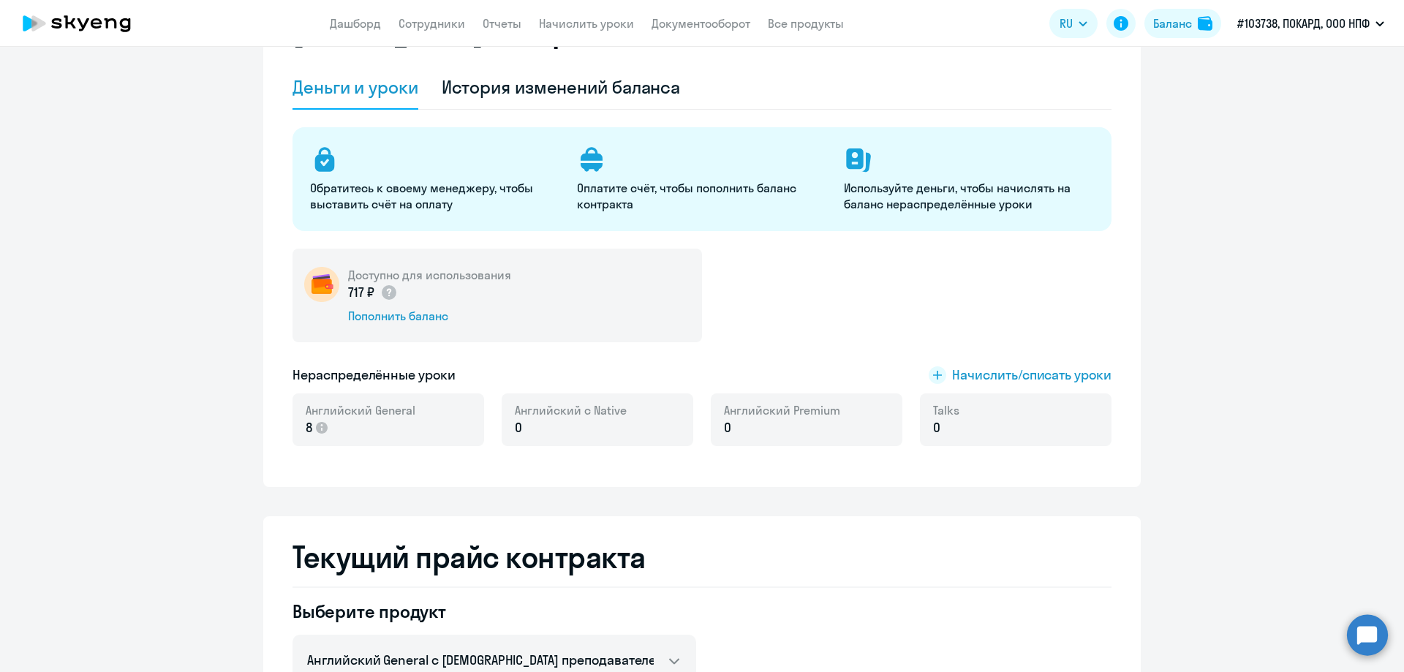
scroll to position [292, 0]
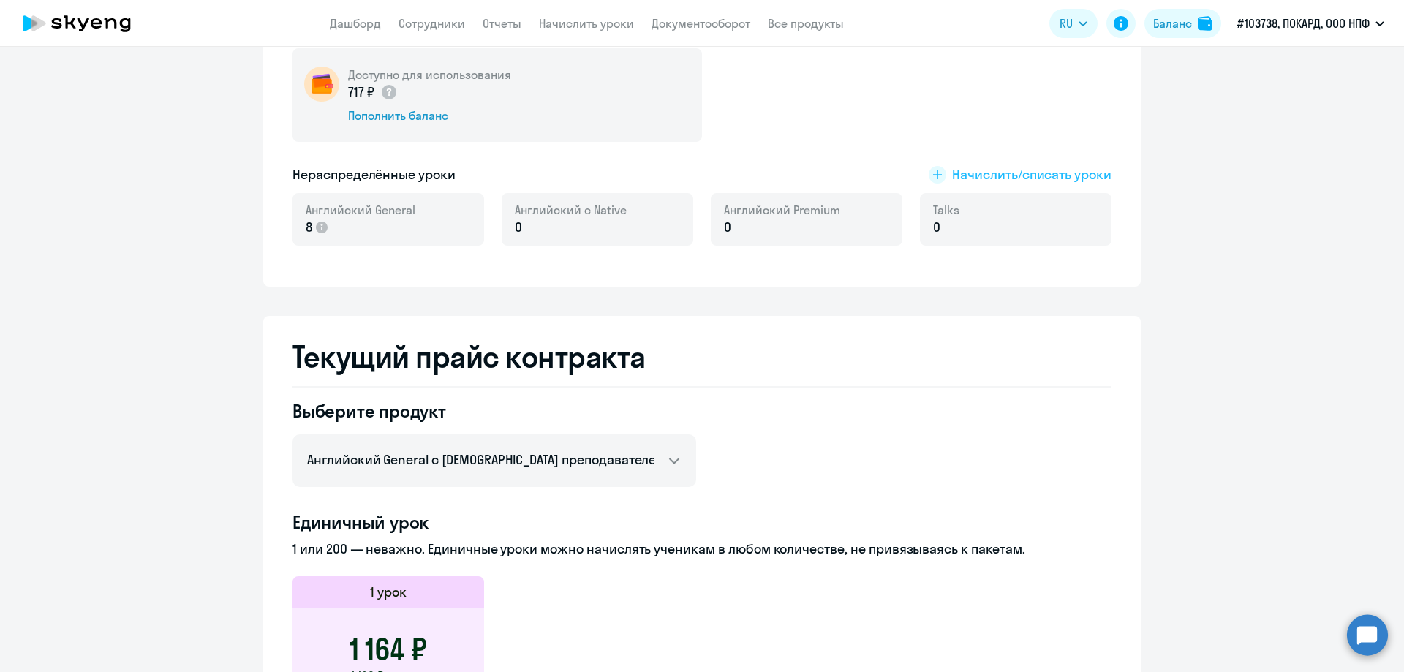
click at [1003, 174] on span "Начислить/списать уроки" at bounding box center [1031, 174] width 159 height 19
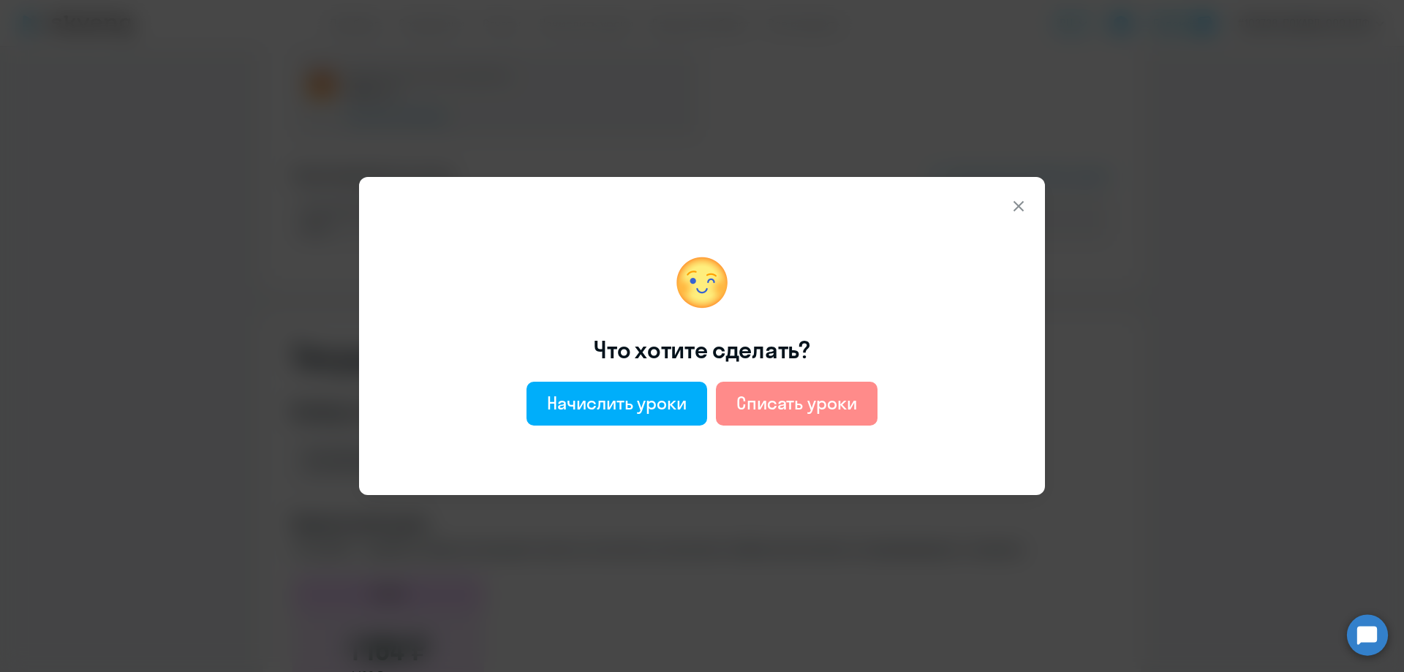
click at [817, 403] on div "Списать уроки" at bounding box center [796, 402] width 121 height 23
select select "english_adult_not_native_speaker"
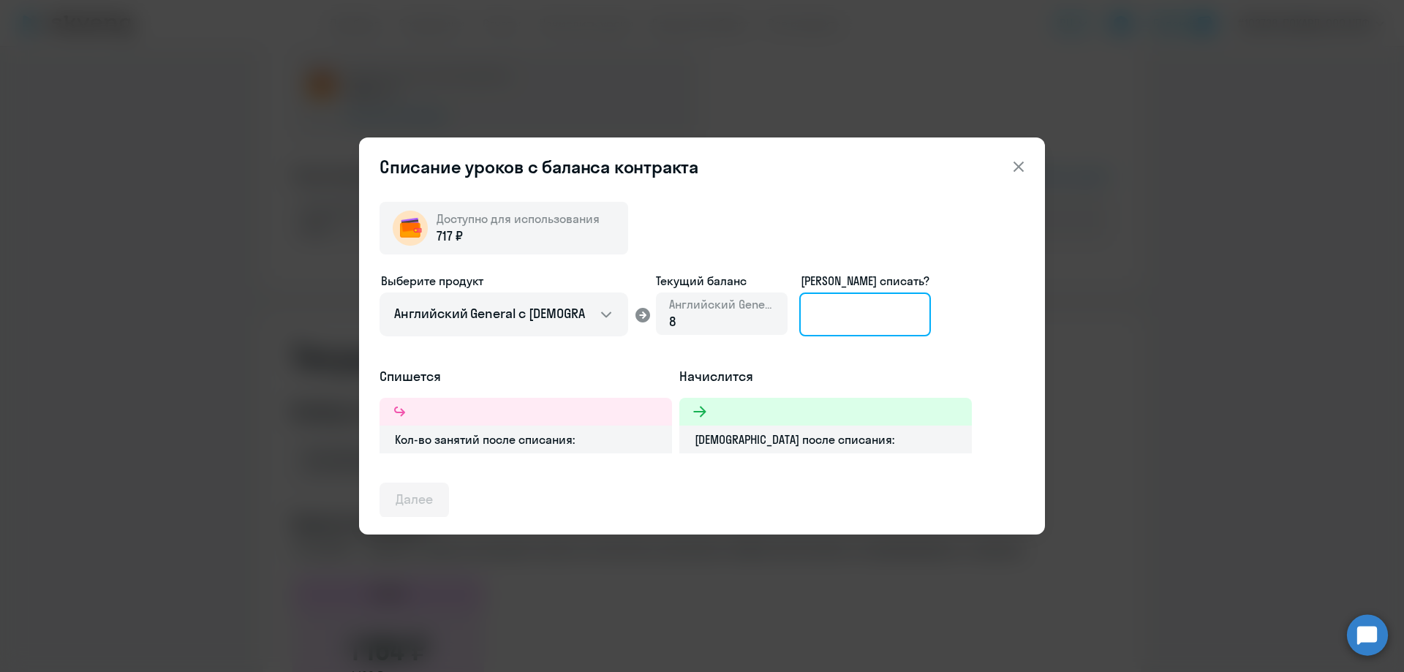
click at [845, 310] on input at bounding box center [865, 314] width 132 height 44
type input "8"
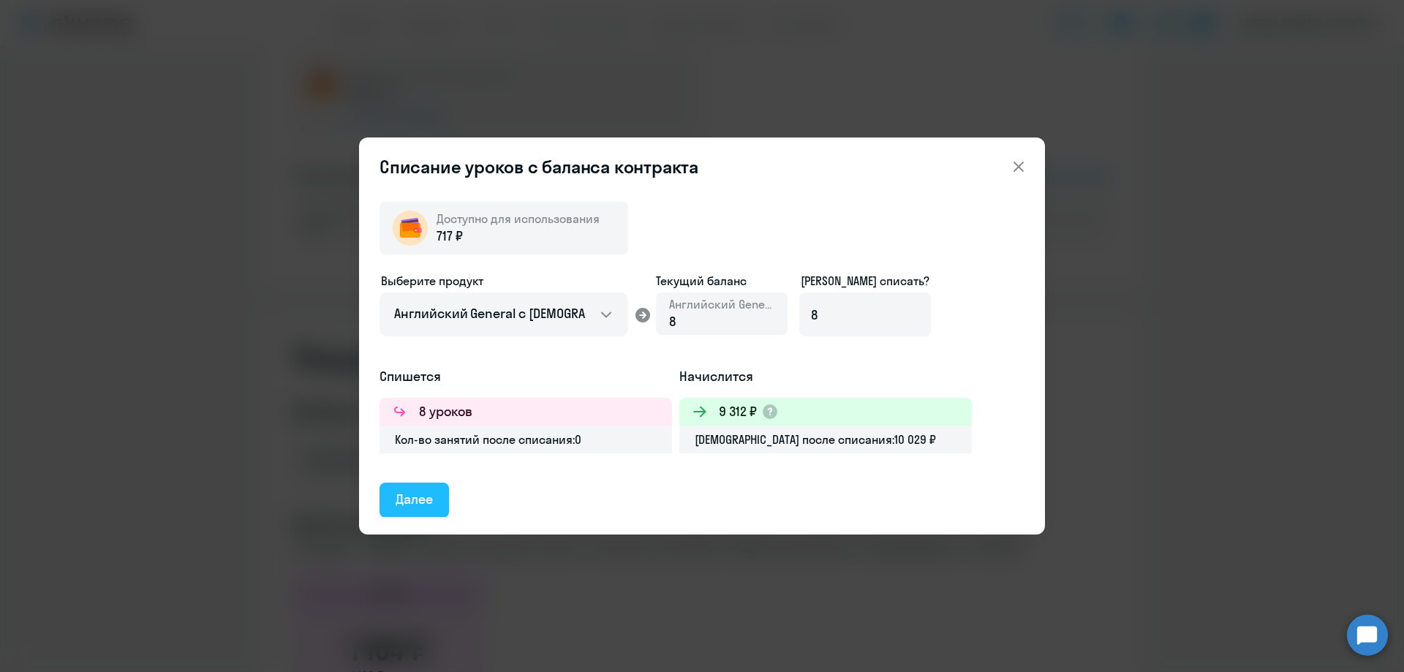
click at [423, 498] on div "Далее" at bounding box center [414, 499] width 37 height 19
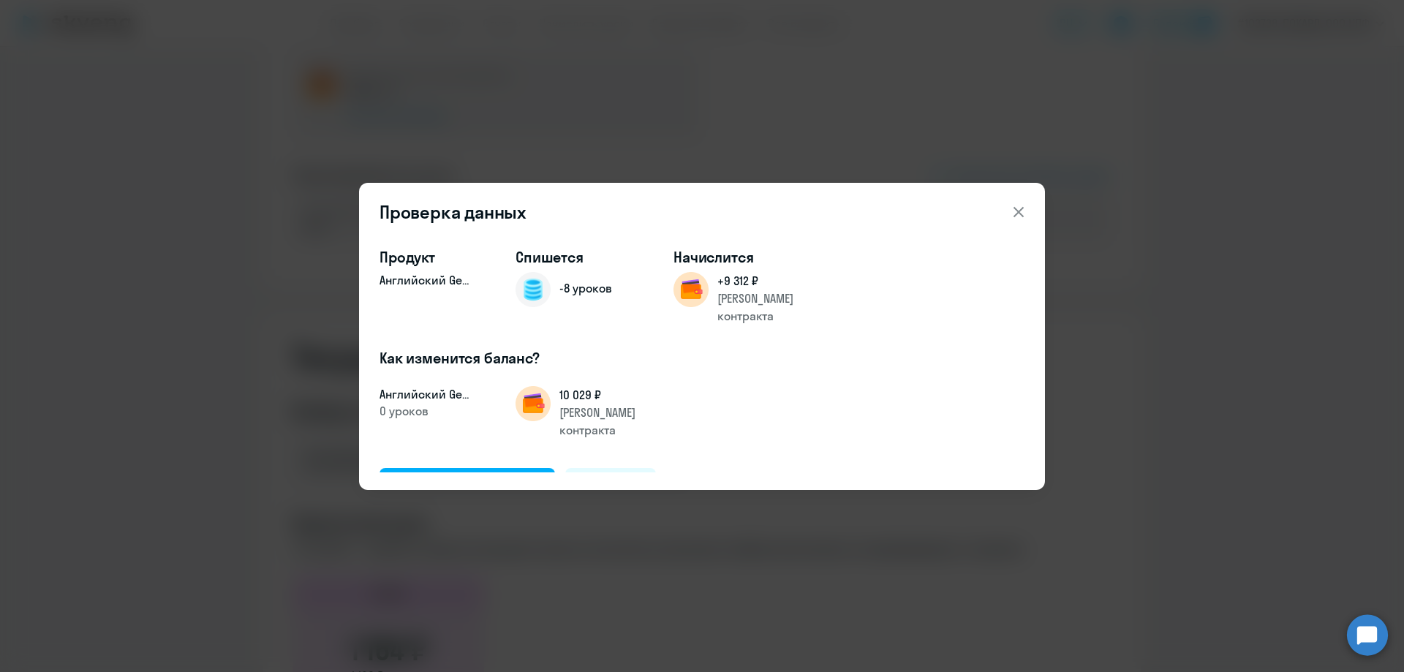
click at [1013, 209] on icon at bounding box center [1019, 212] width 18 height 18
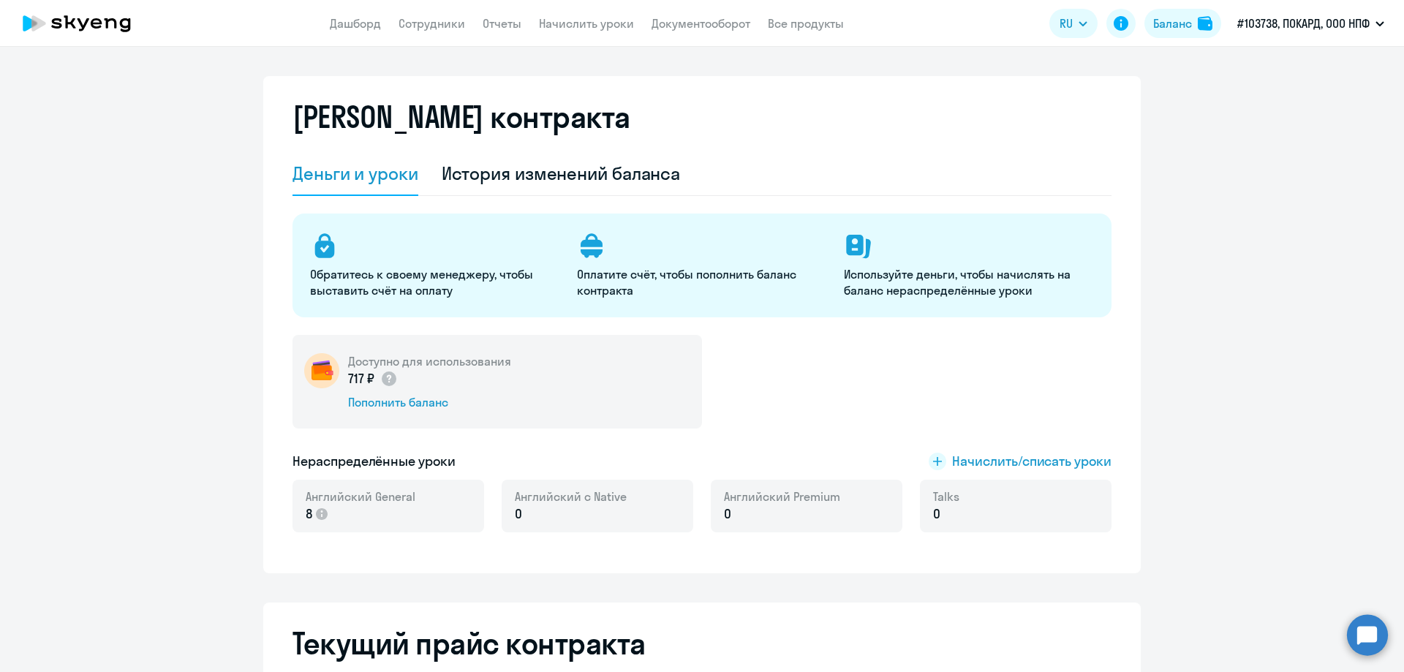
scroll to position [0, 0]
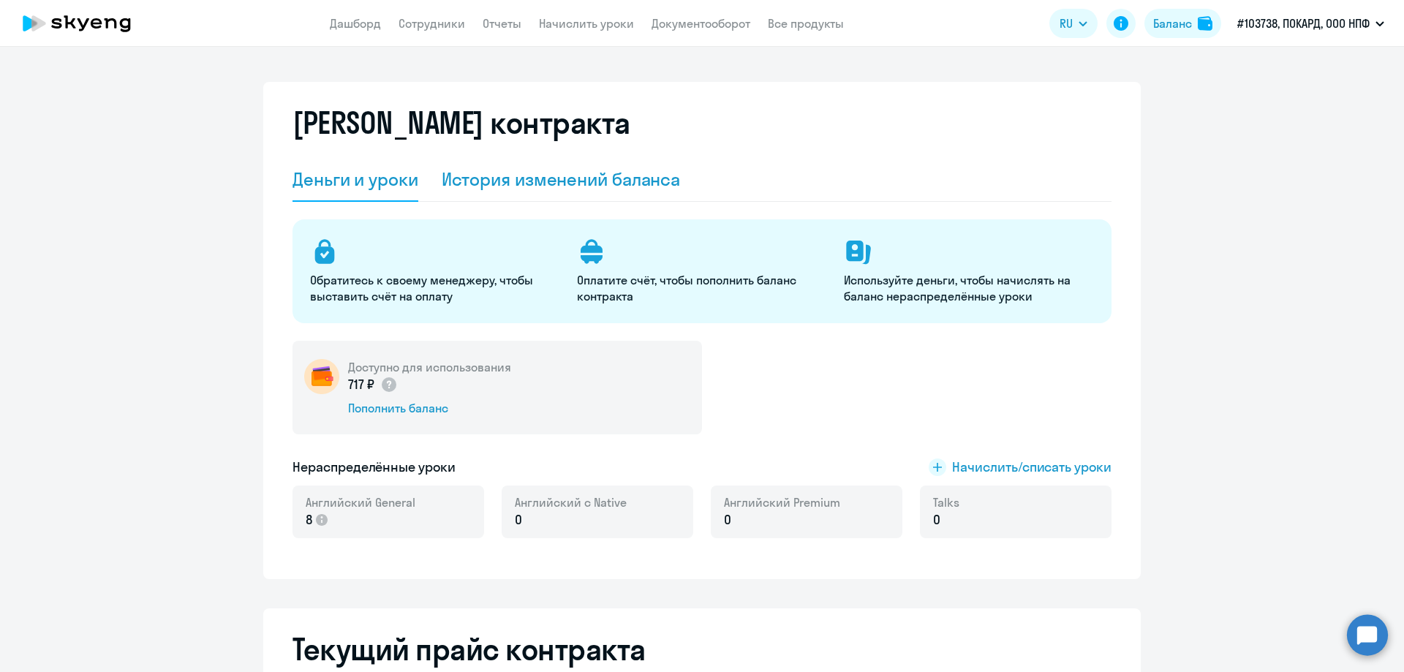
click at [589, 178] on div "История изменений баланса" at bounding box center [561, 178] width 239 height 23
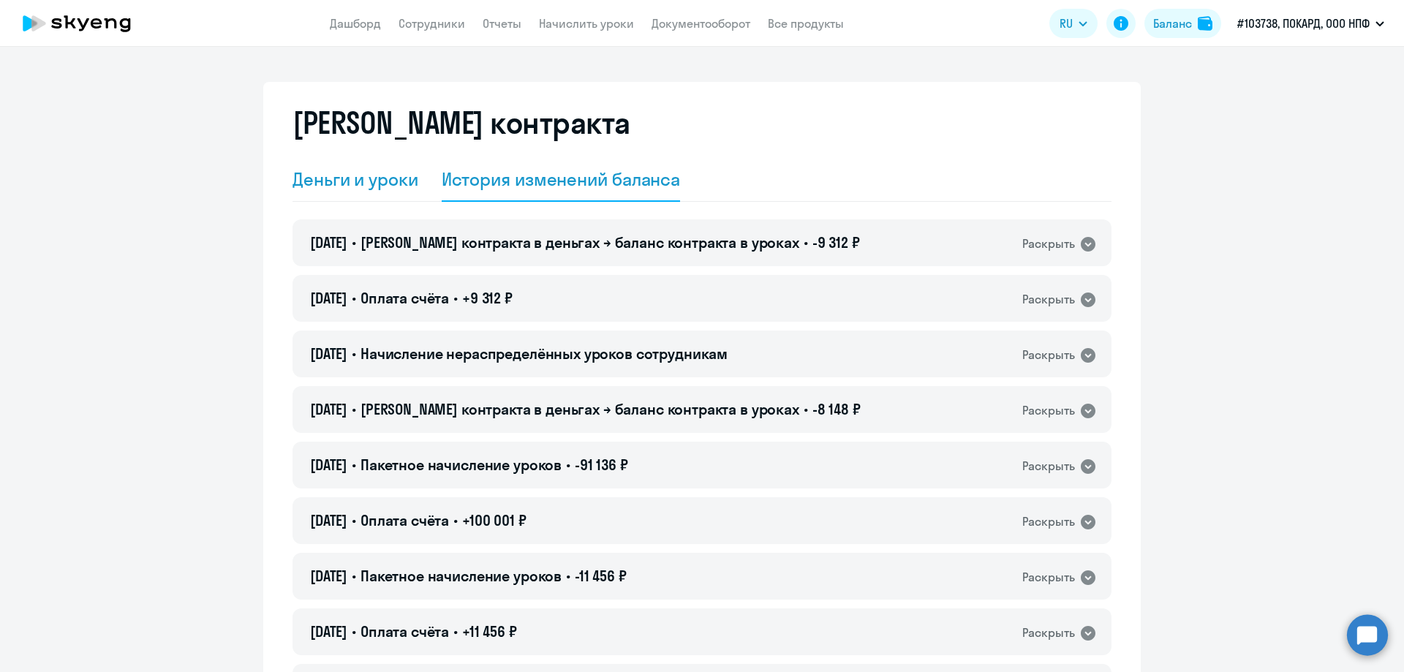
click at [339, 180] on div "Деньги и уроки" at bounding box center [355, 178] width 126 height 23
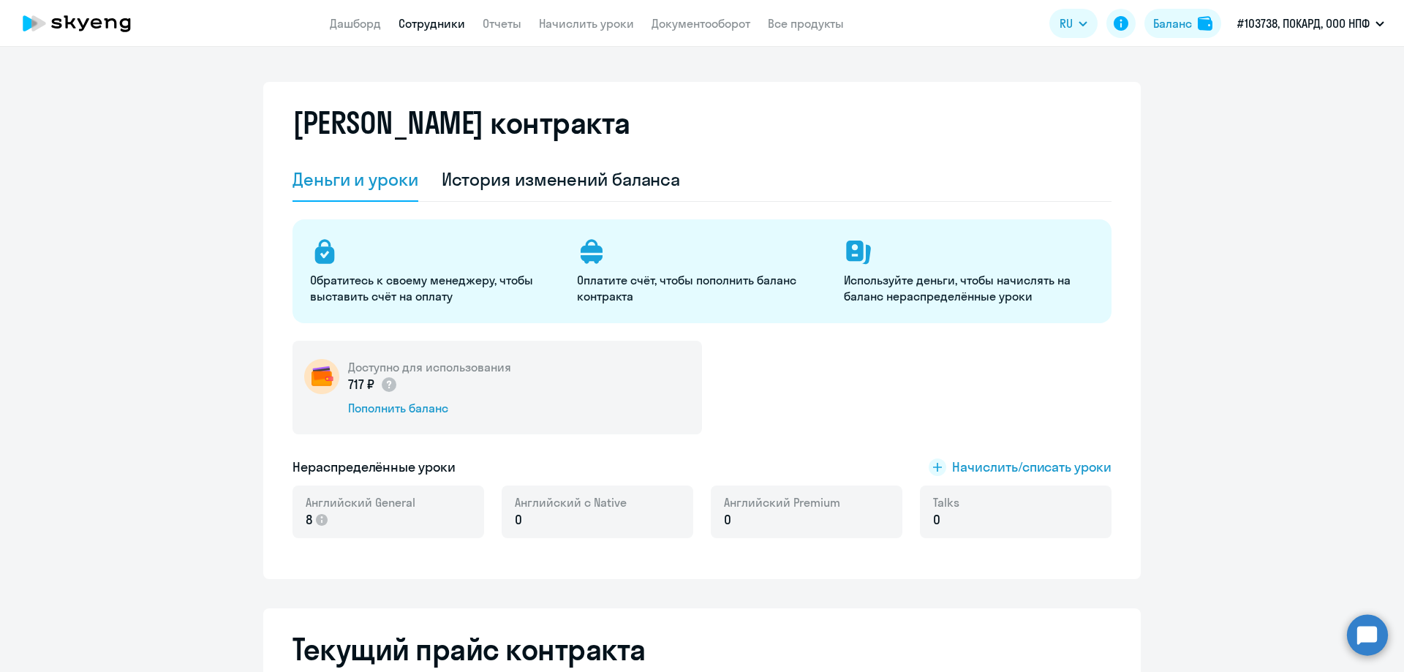
click at [449, 18] on link "Сотрудники" at bounding box center [431, 23] width 67 height 15
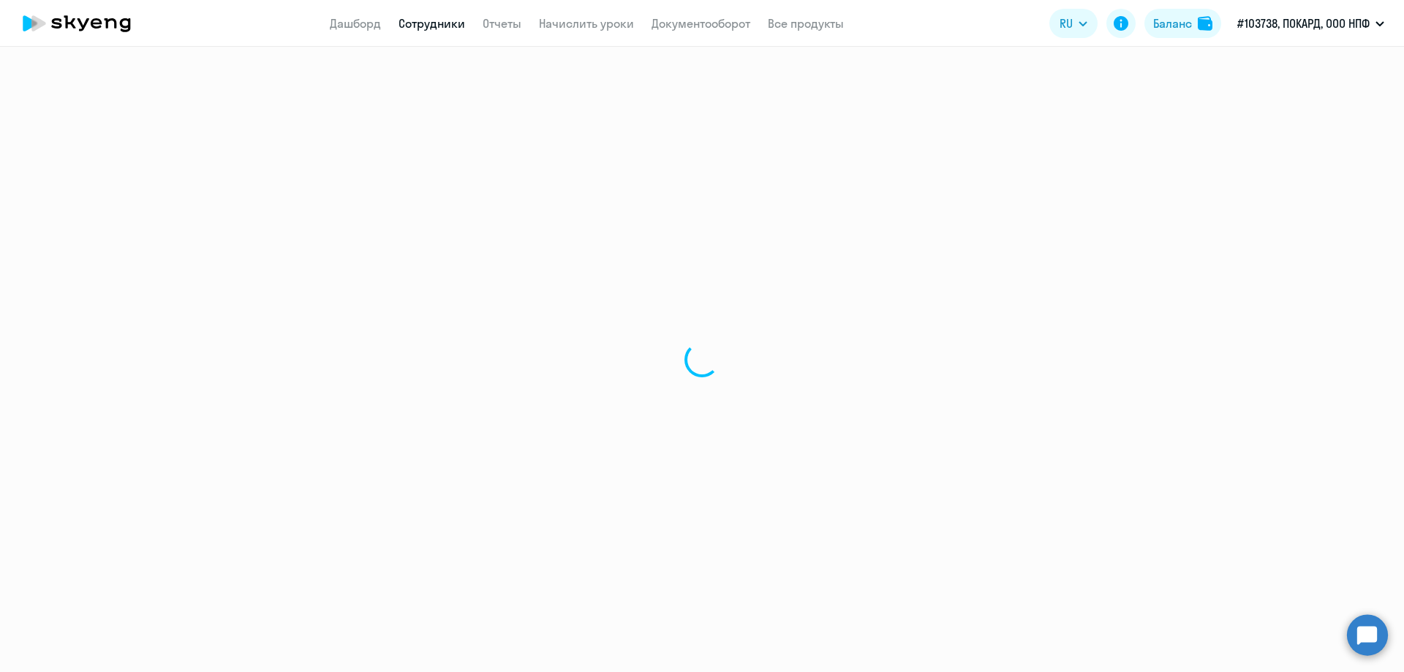
select select "30"
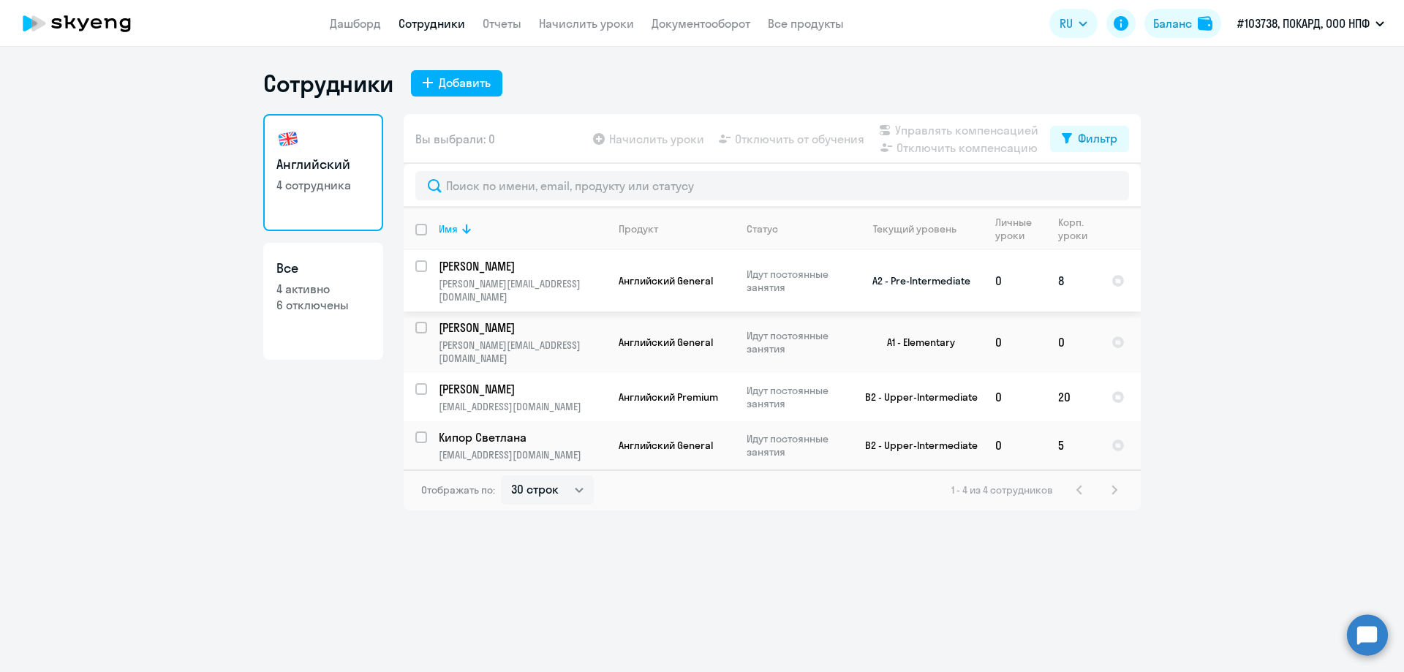
click at [424, 264] on input "select row 10353863" at bounding box center [429, 274] width 29 height 29
checkbox input "true"
click at [662, 140] on span "Начислить уроки" at bounding box center [656, 139] width 95 height 18
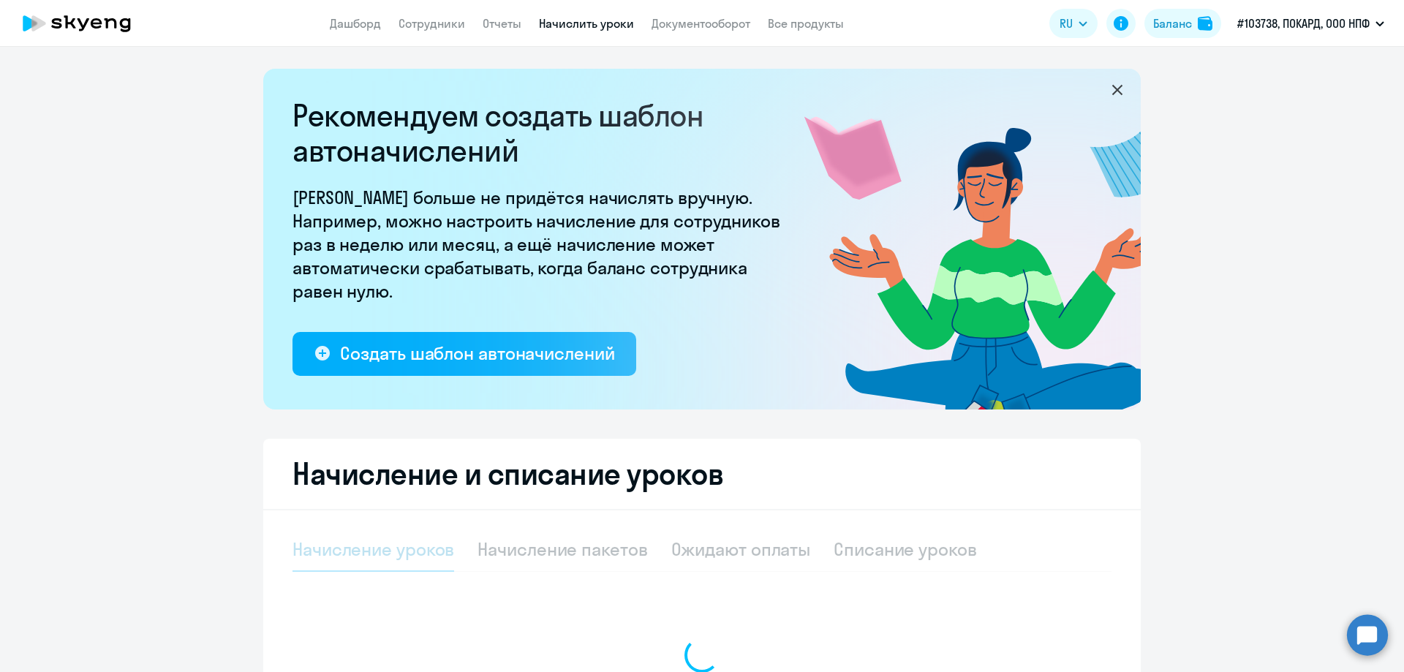
select select "10"
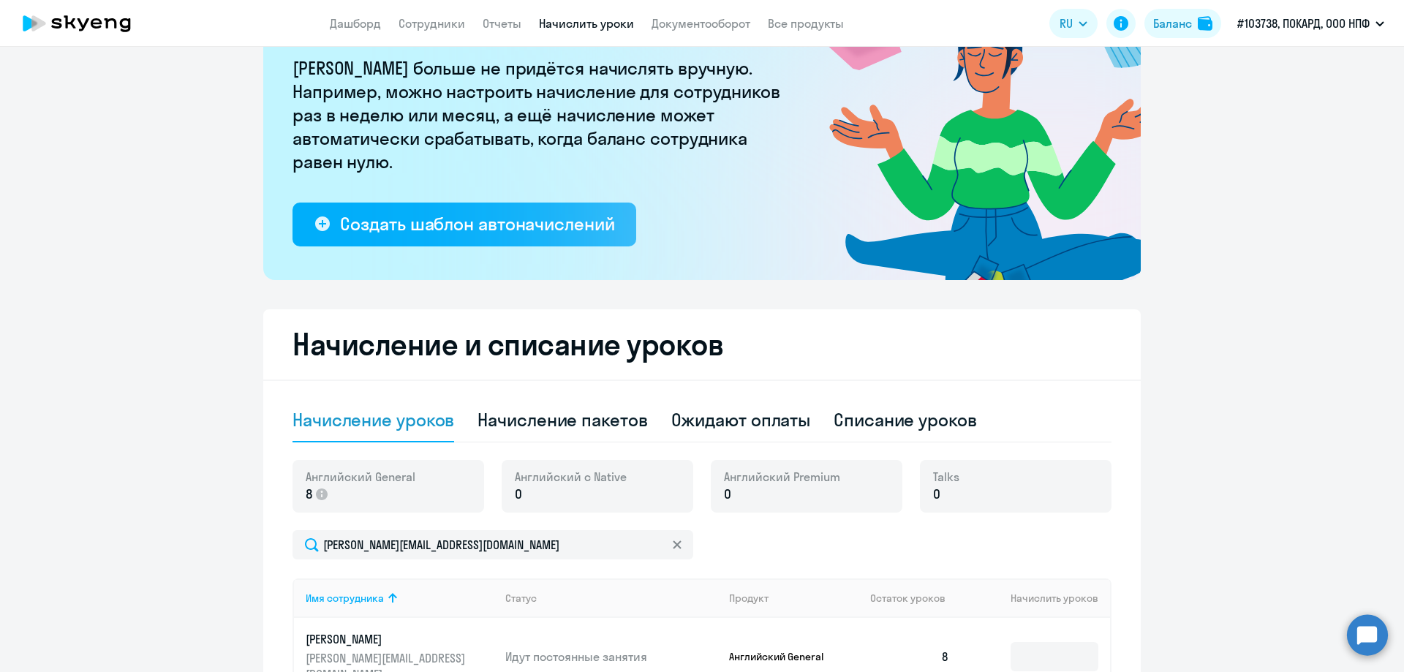
scroll to position [366, 0]
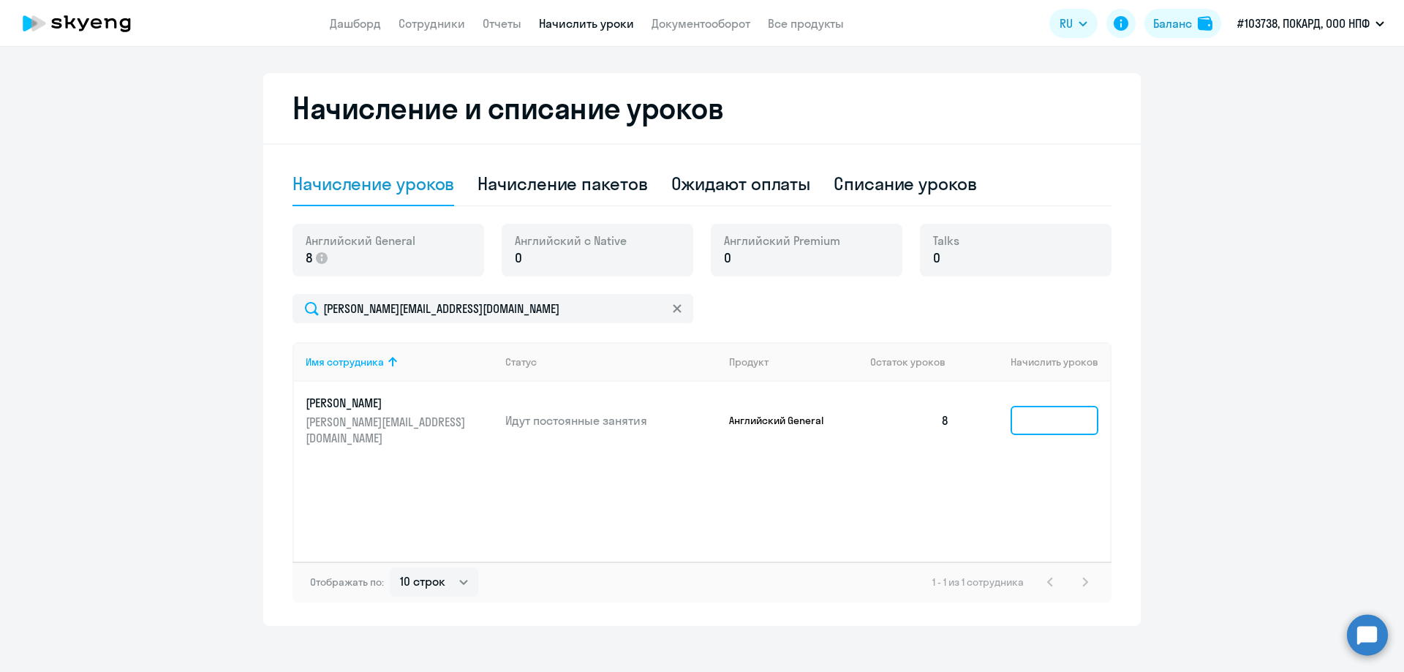
click at [1029, 408] on input at bounding box center [1054, 420] width 88 height 29
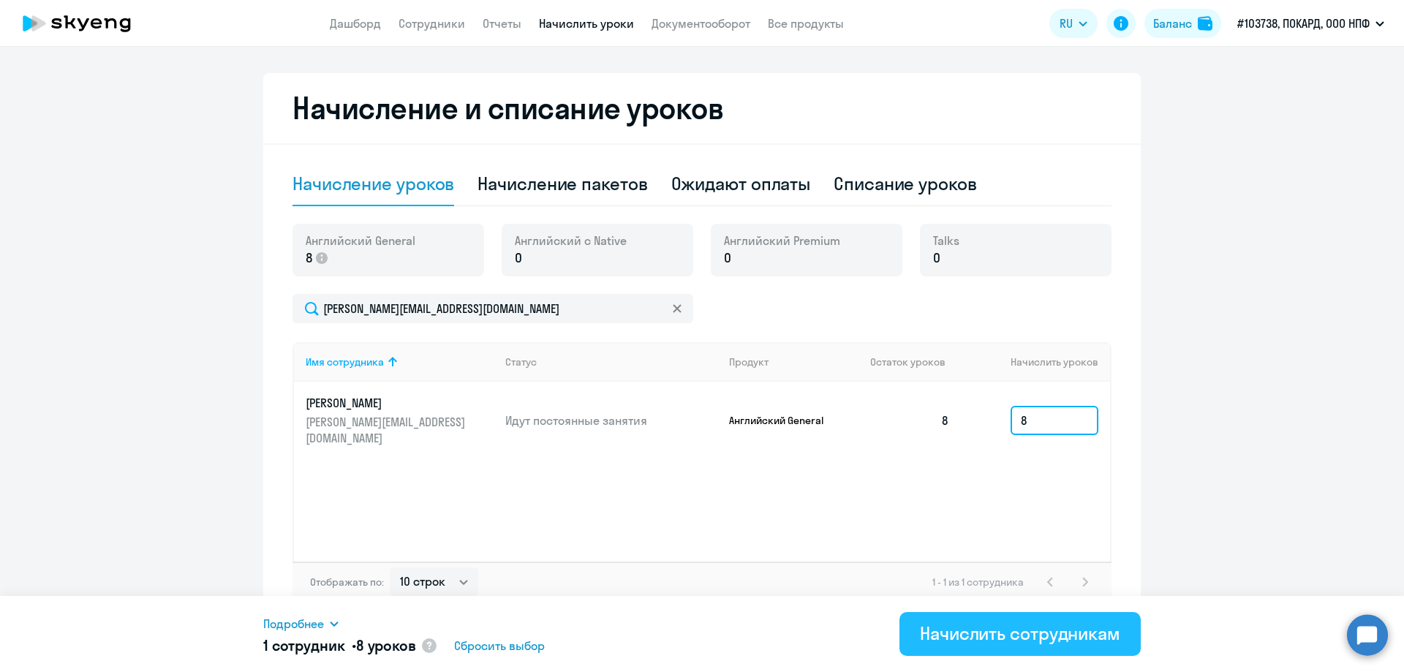
type input "8"
click at [999, 636] on div "Начислить сотрудникам" at bounding box center [1020, 633] width 200 height 23
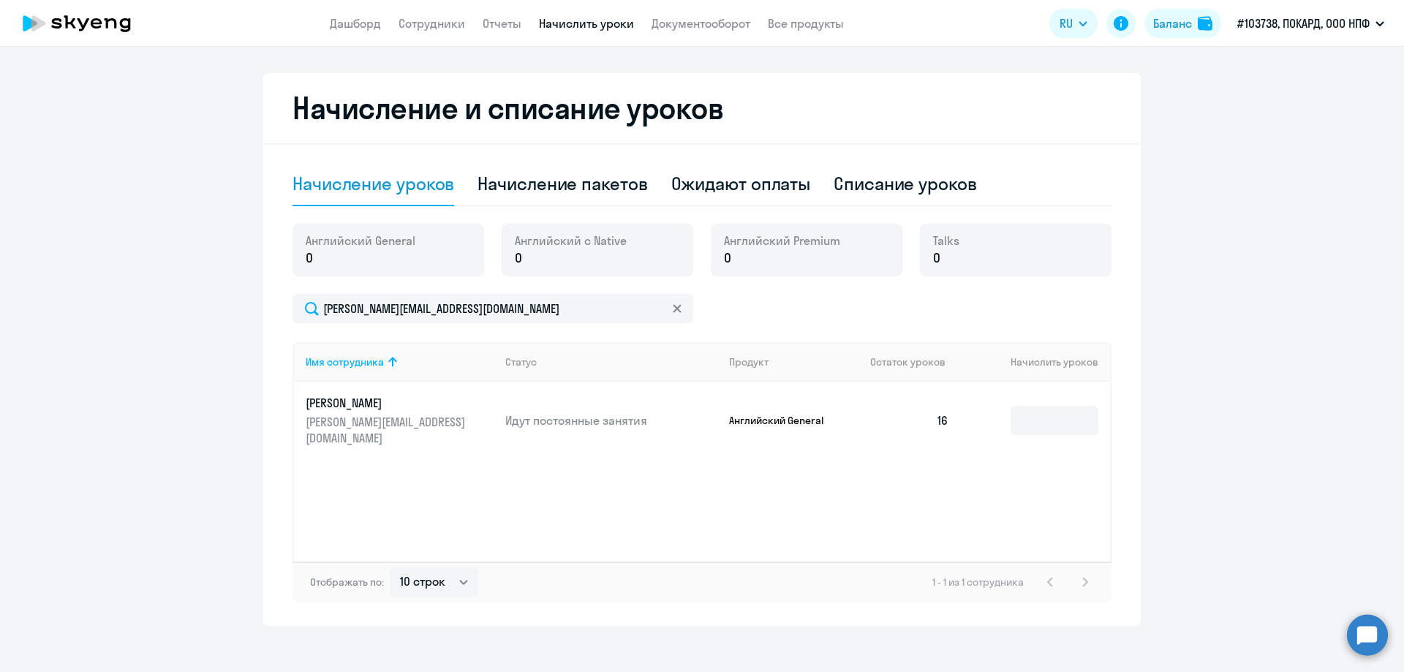
click at [587, 21] on link "Начислить уроки" at bounding box center [586, 23] width 95 height 15
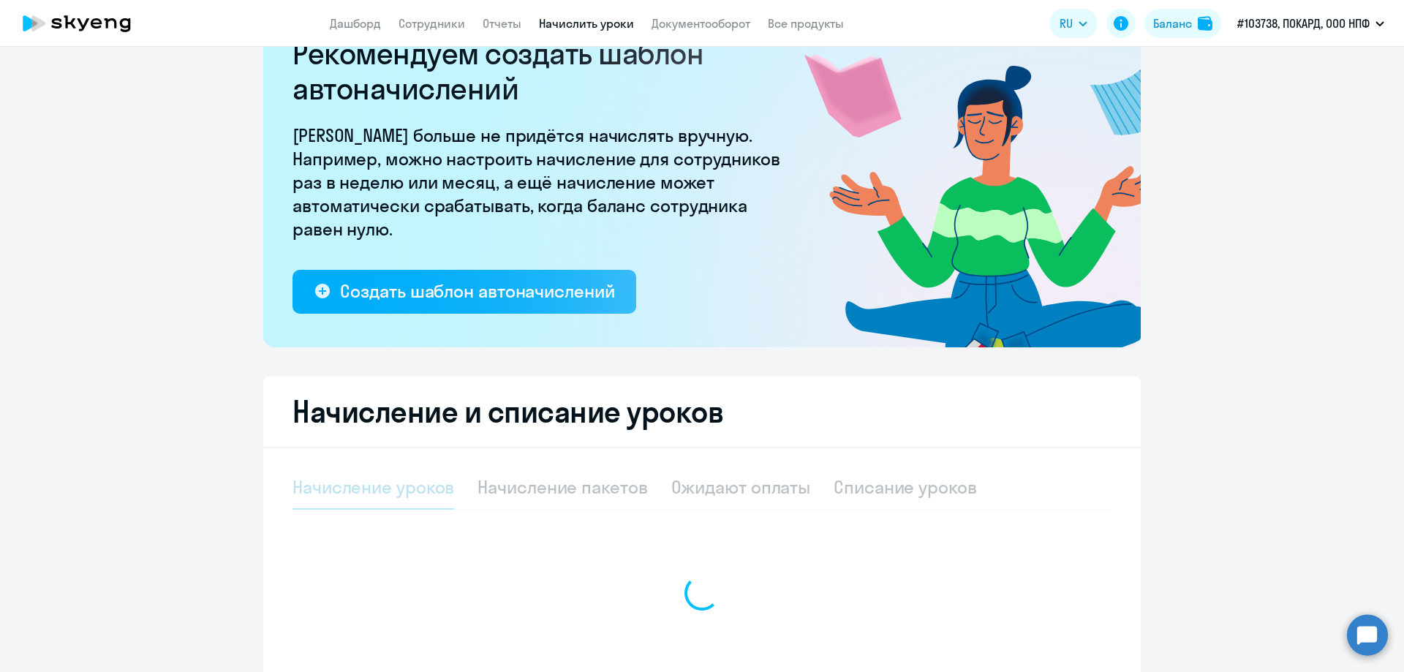
select select "10"
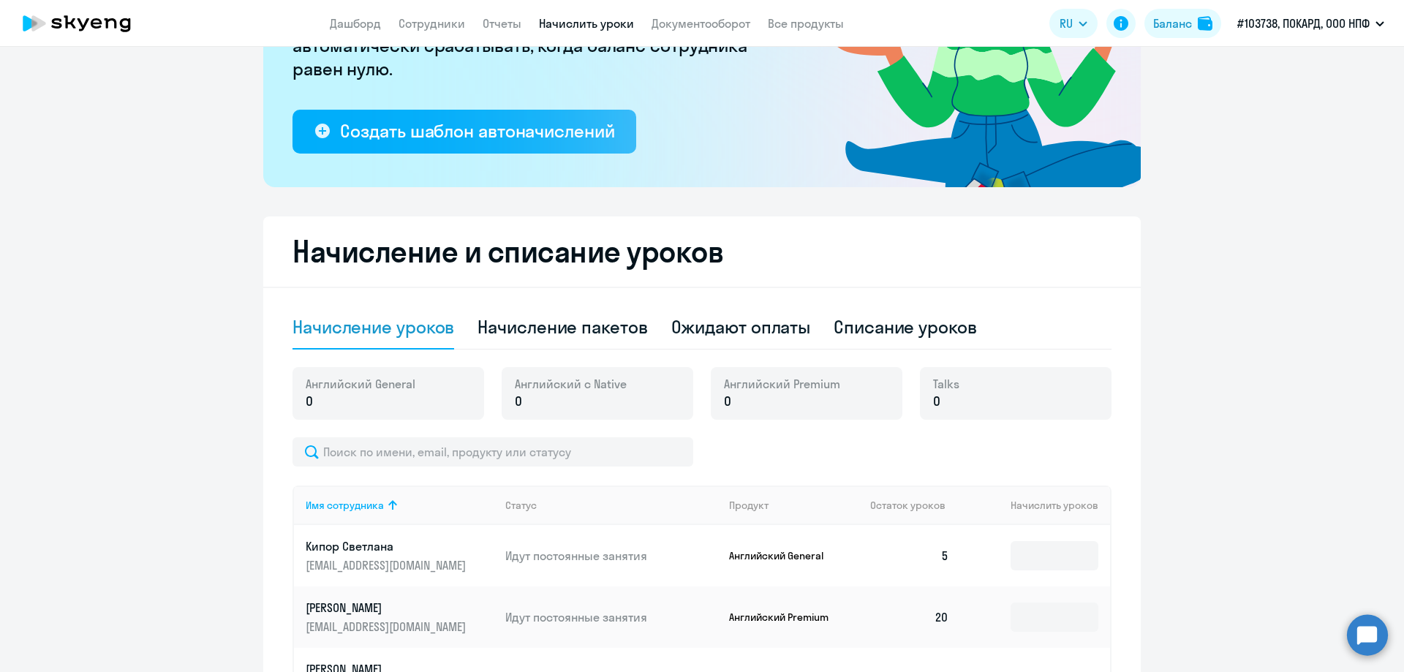
scroll to position [208, 0]
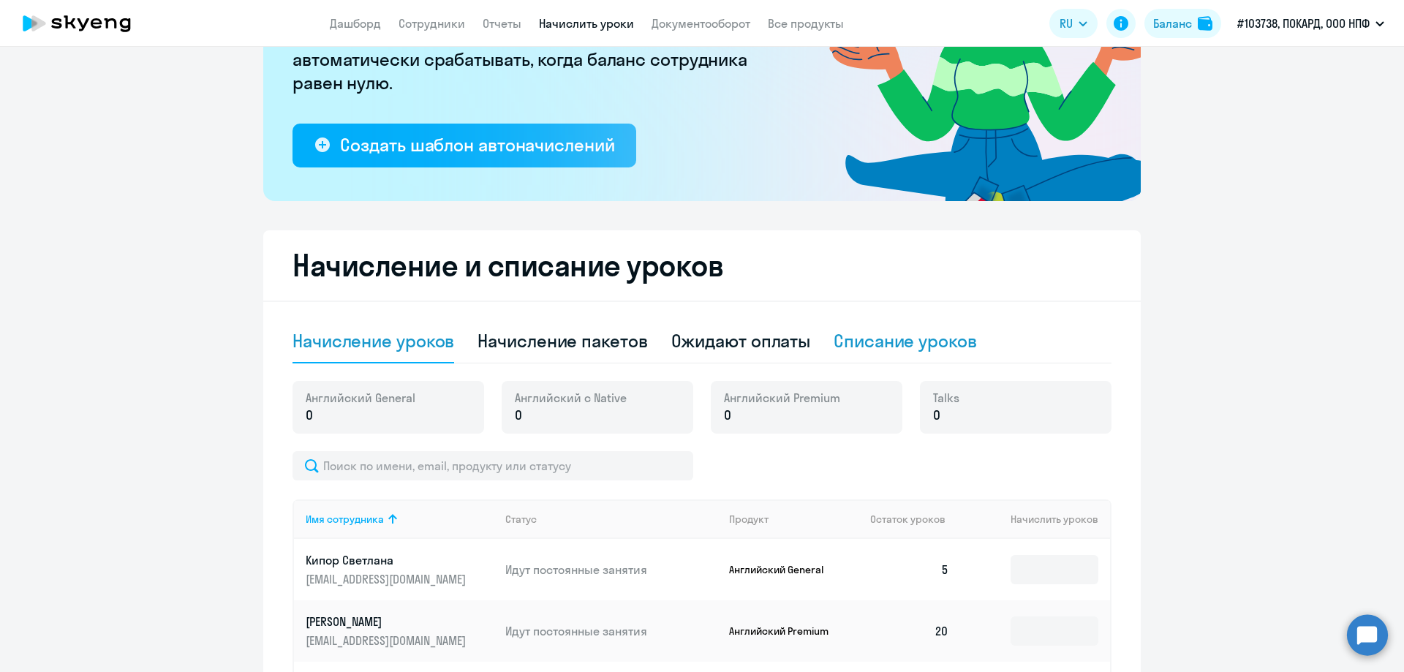
click at [885, 344] on div "Списание уроков" at bounding box center [905, 340] width 143 height 23
select select "10"
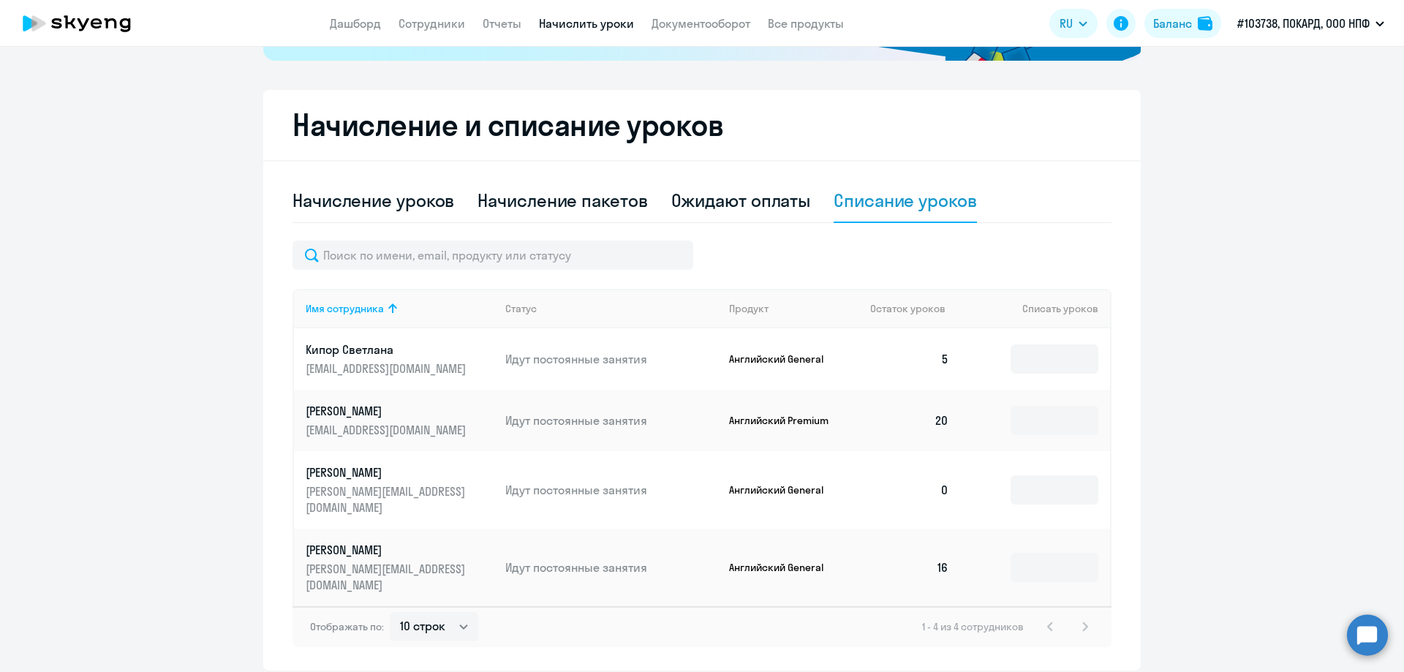
scroll to position [355, 0]
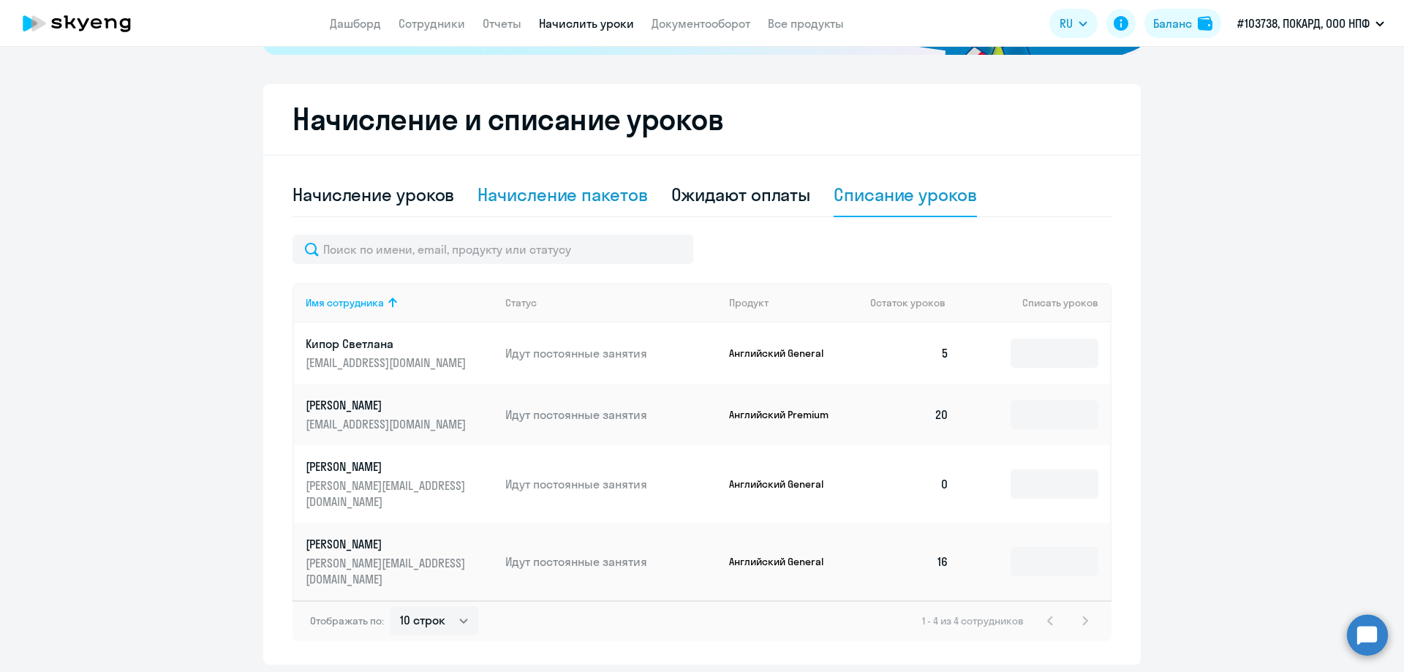
click at [611, 196] on div "Начисление пакетов" at bounding box center [562, 194] width 170 height 23
select select "10"
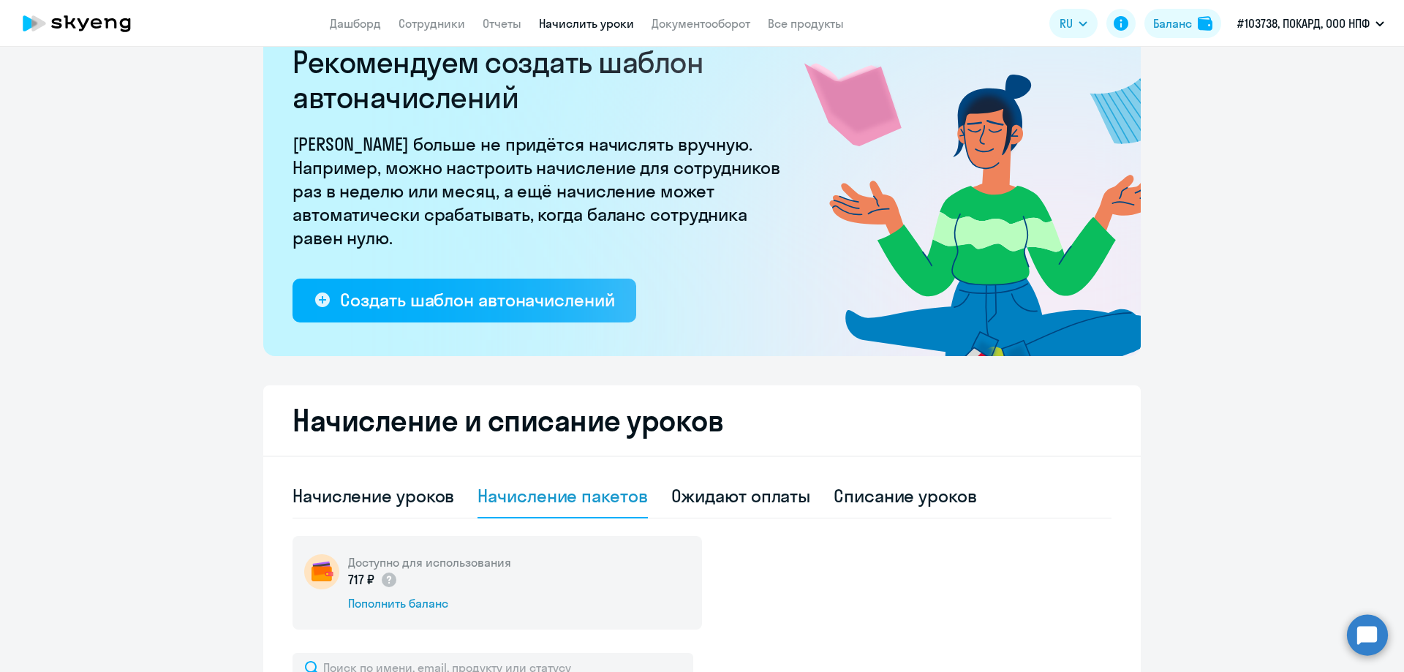
scroll to position [0, 0]
